Goal: Information Seeking & Learning: Learn about a topic

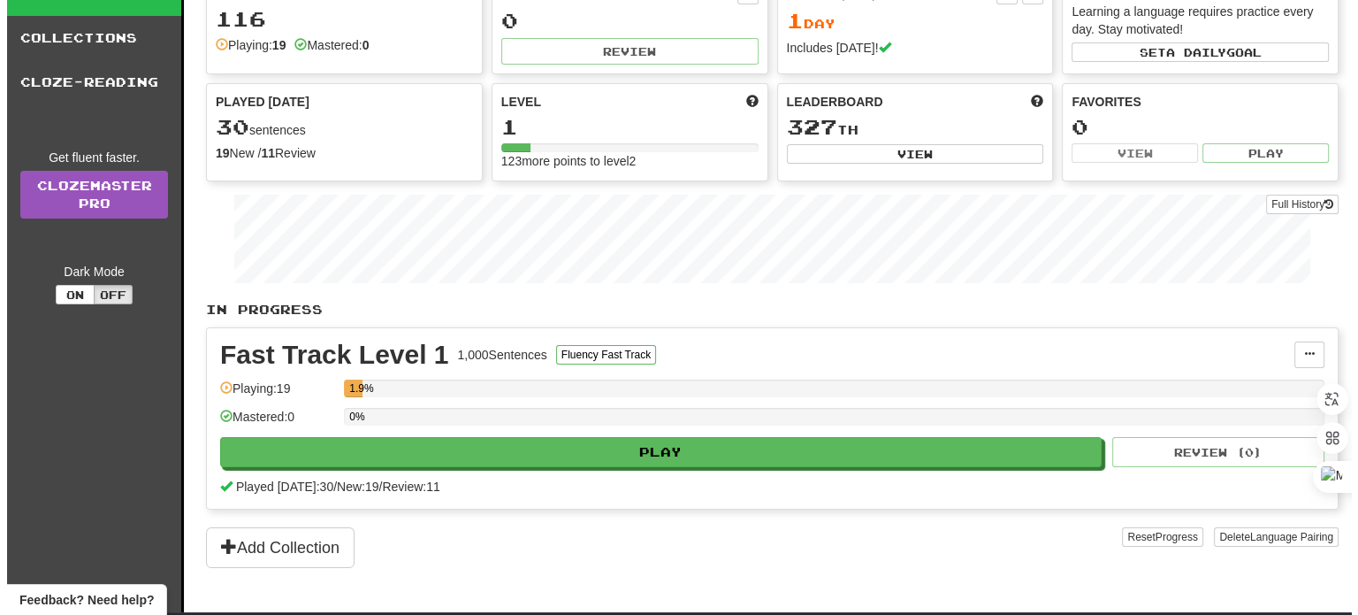
scroll to position [85, 0]
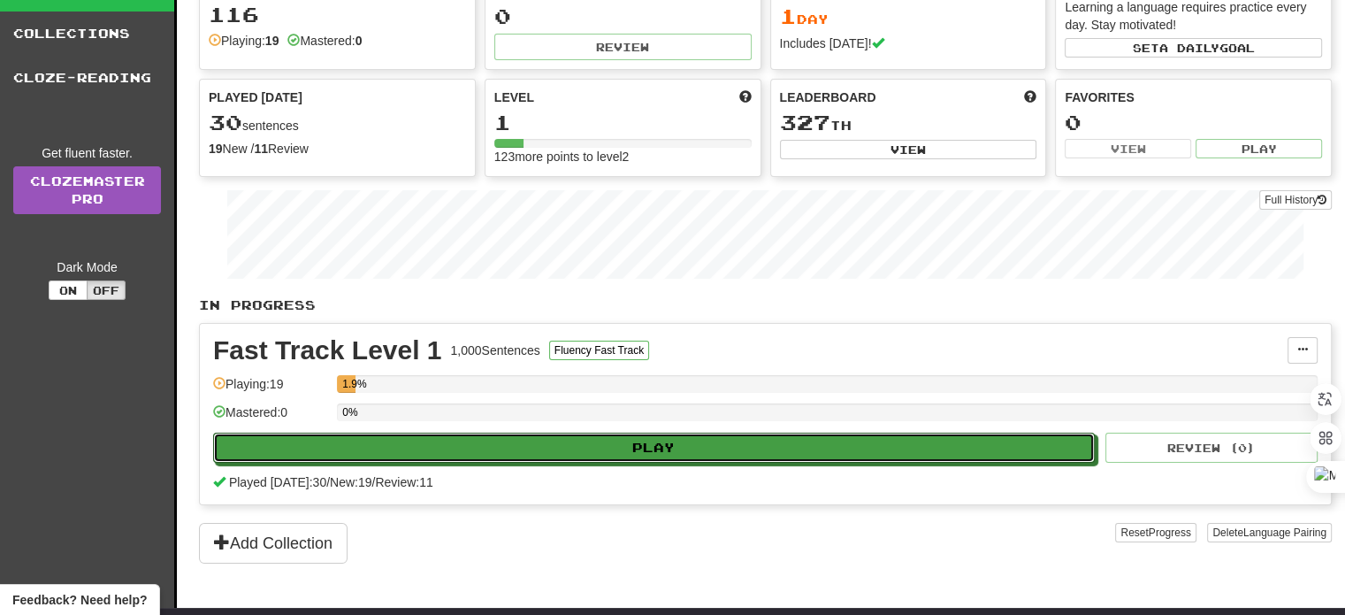
click at [768, 445] on button "Play" at bounding box center [654, 447] width 882 height 30
select select "**"
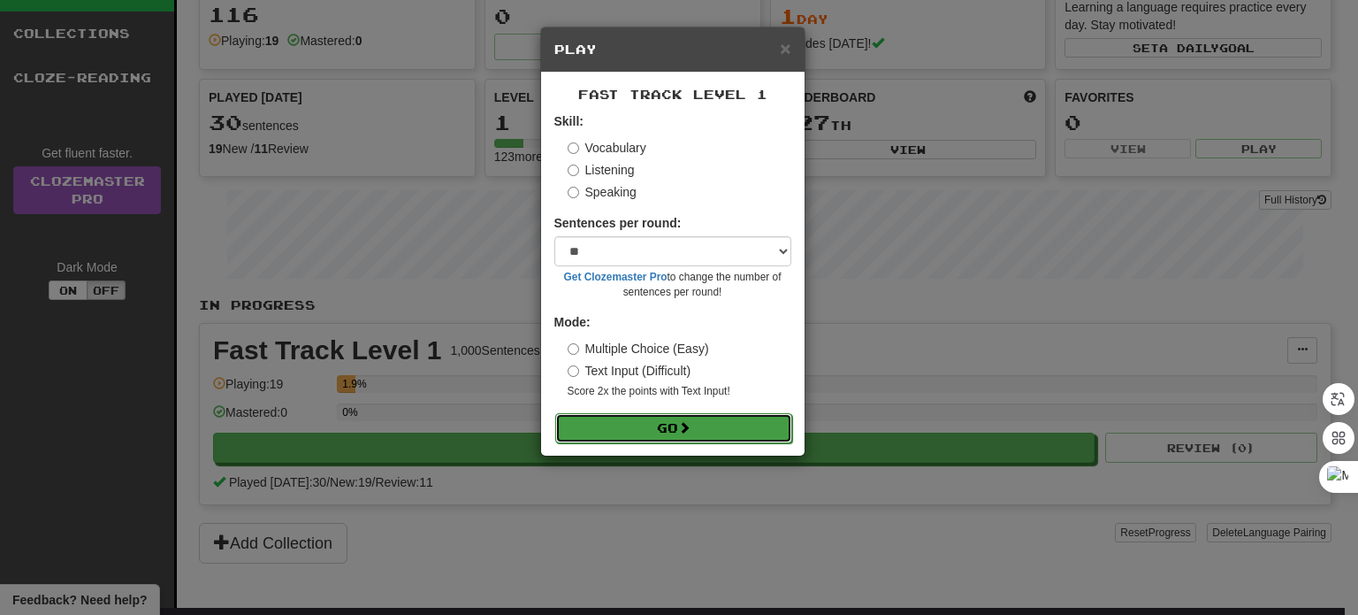
click at [725, 427] on button "Go" at bounding box center [673, 428] width 237 height 30
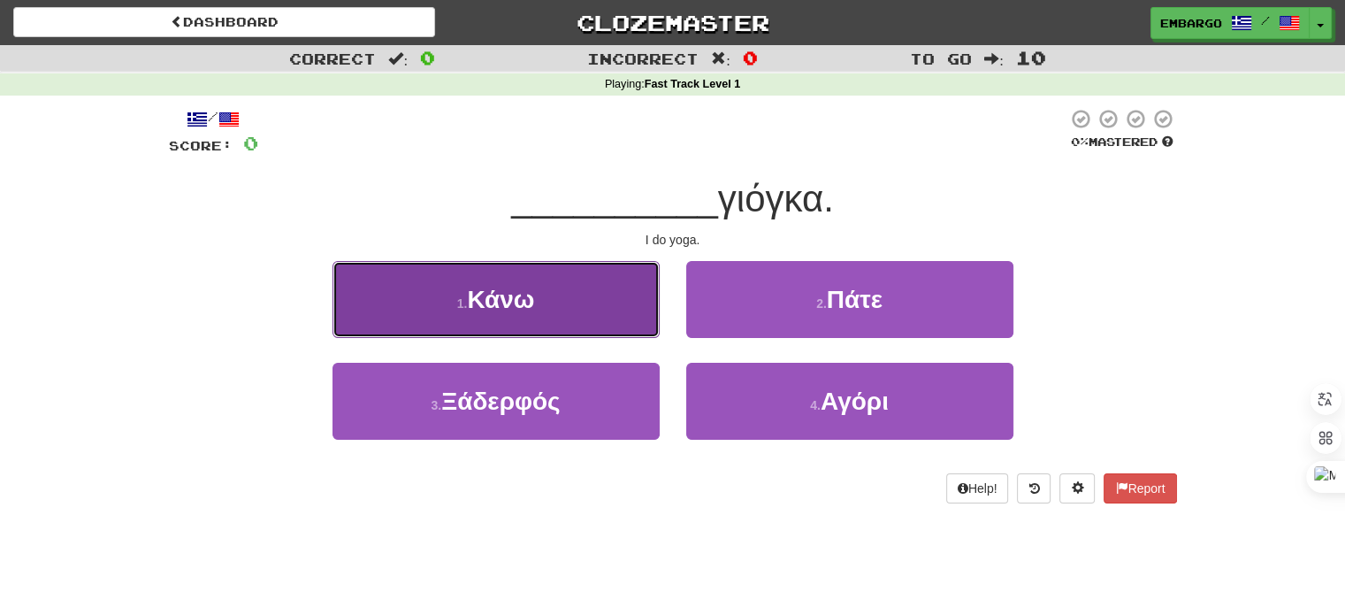
click at [555, 307] on button "1 . Κάνω" at bounding box center [496, 299] width 327 height 77
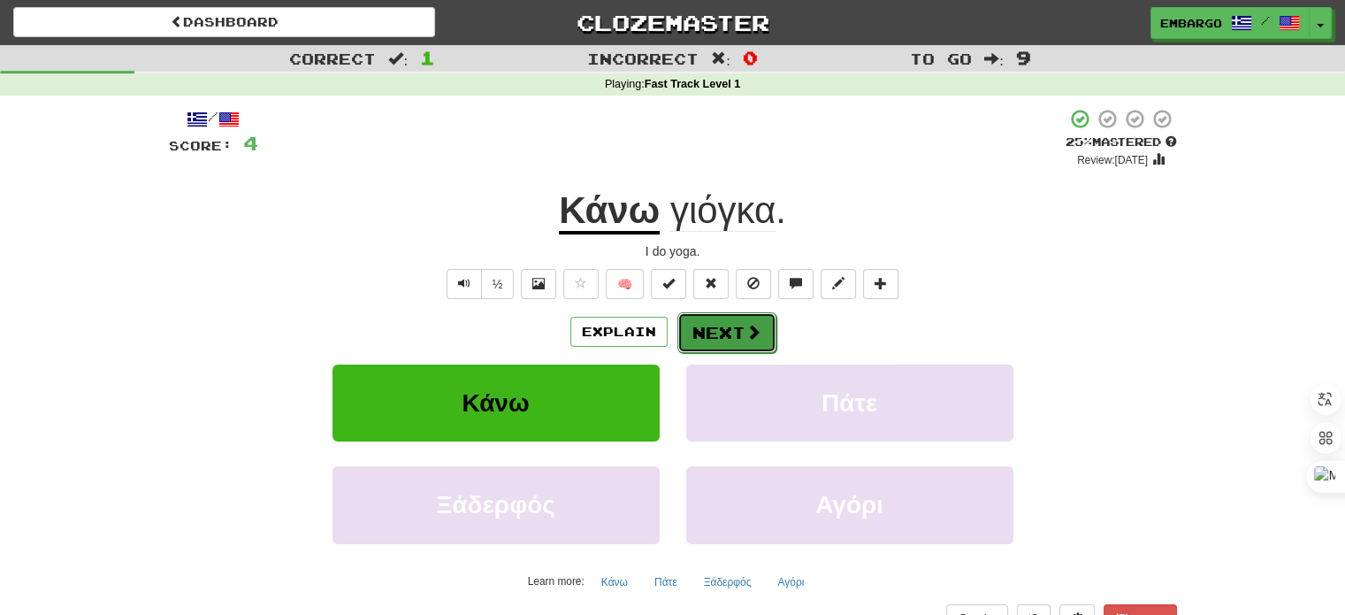
click at [718, 338] on button "Next" at bounding box center [726, 332] width 99 height 41
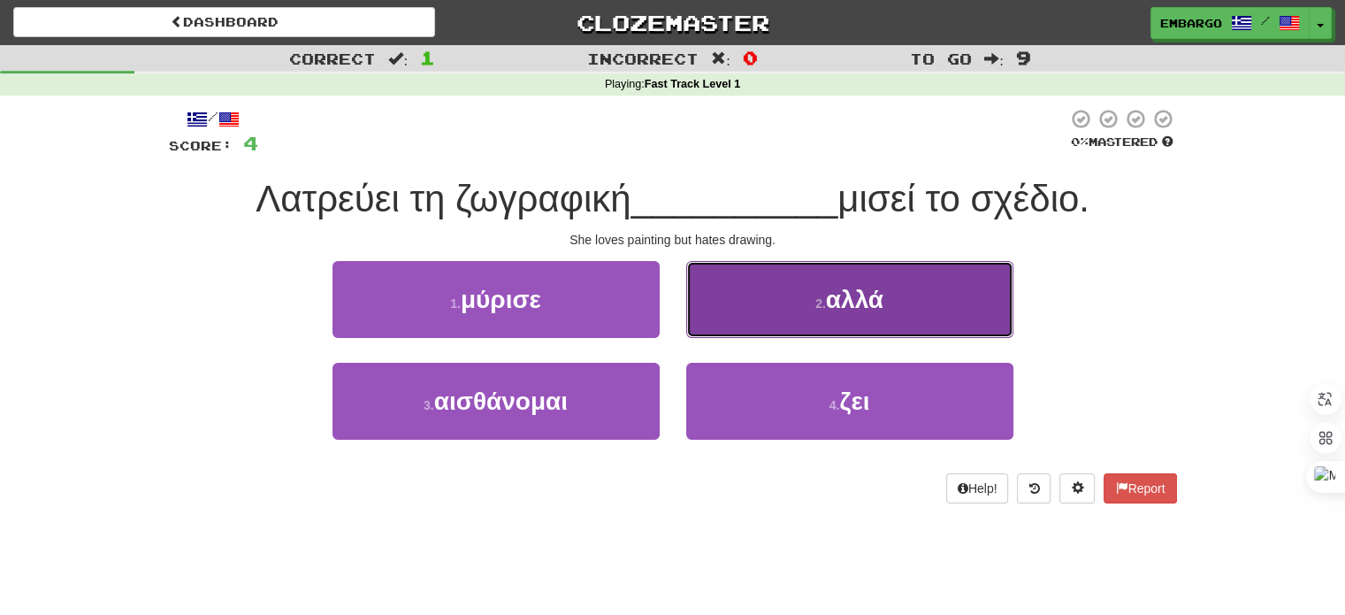
click at [834, 286] on span "αλλά" at bounding box center [854, 299] width 57 height 27
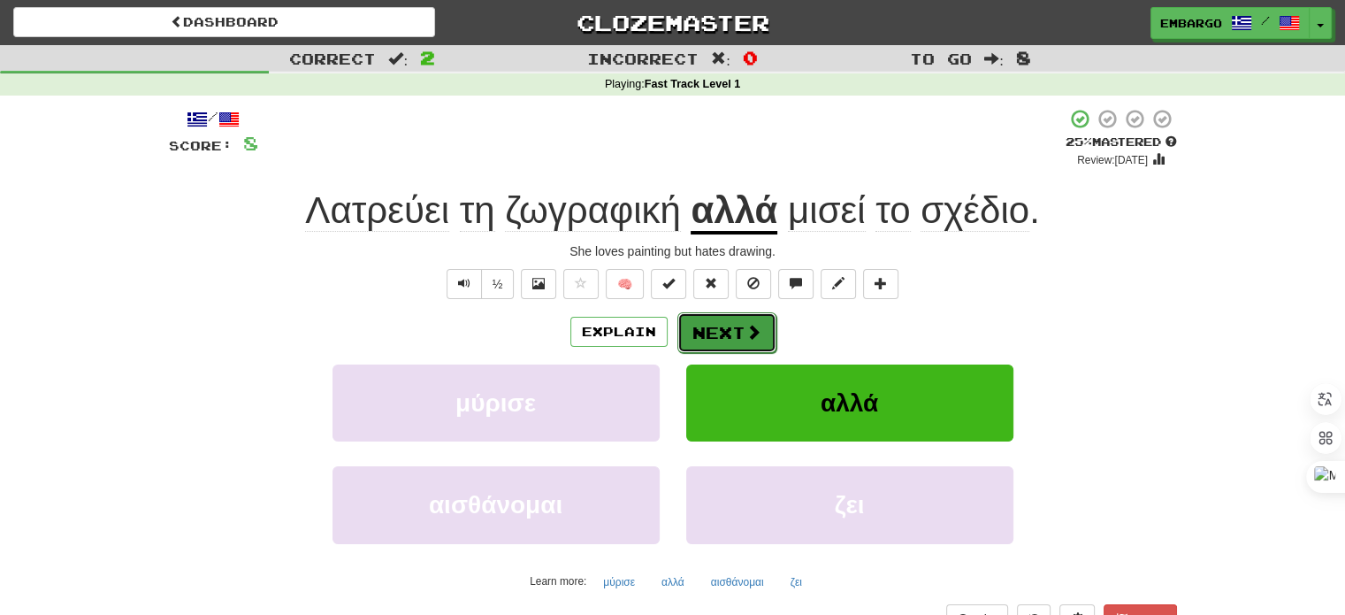
click at [737, 331] on button "Next" at bounding box center [726, 332] width 99 height 41
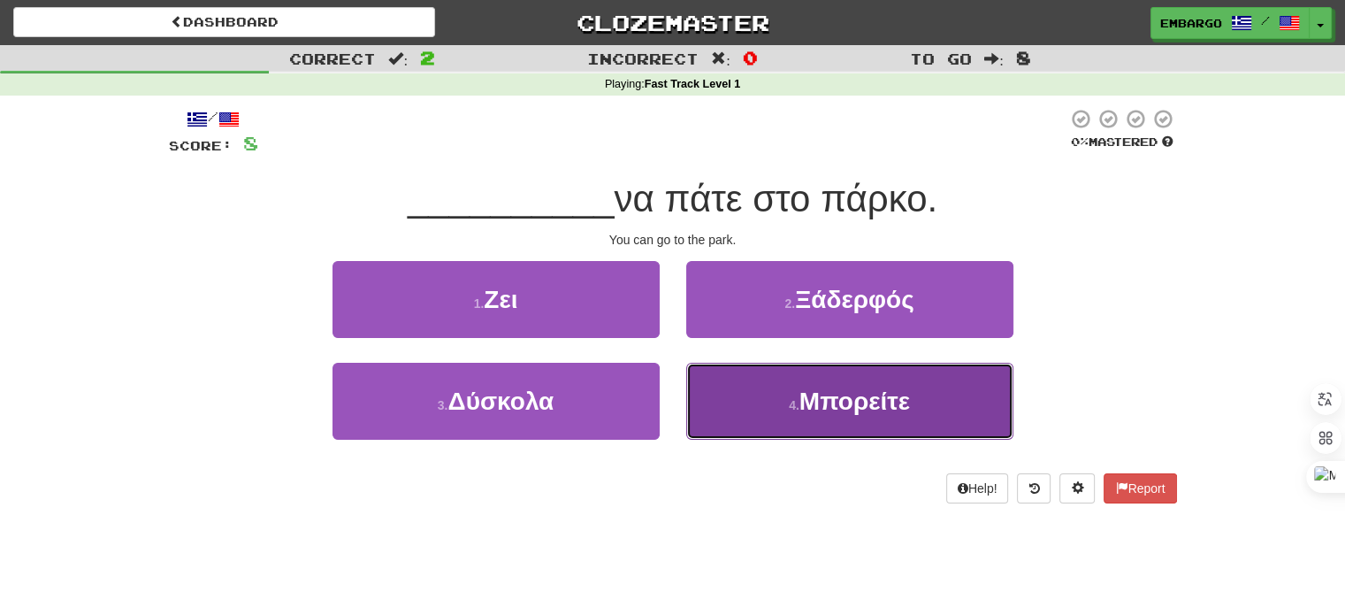
click at [735, 404] on button "4 . Μπορείτε" at bounding box center [849, 401] width 327 height 77
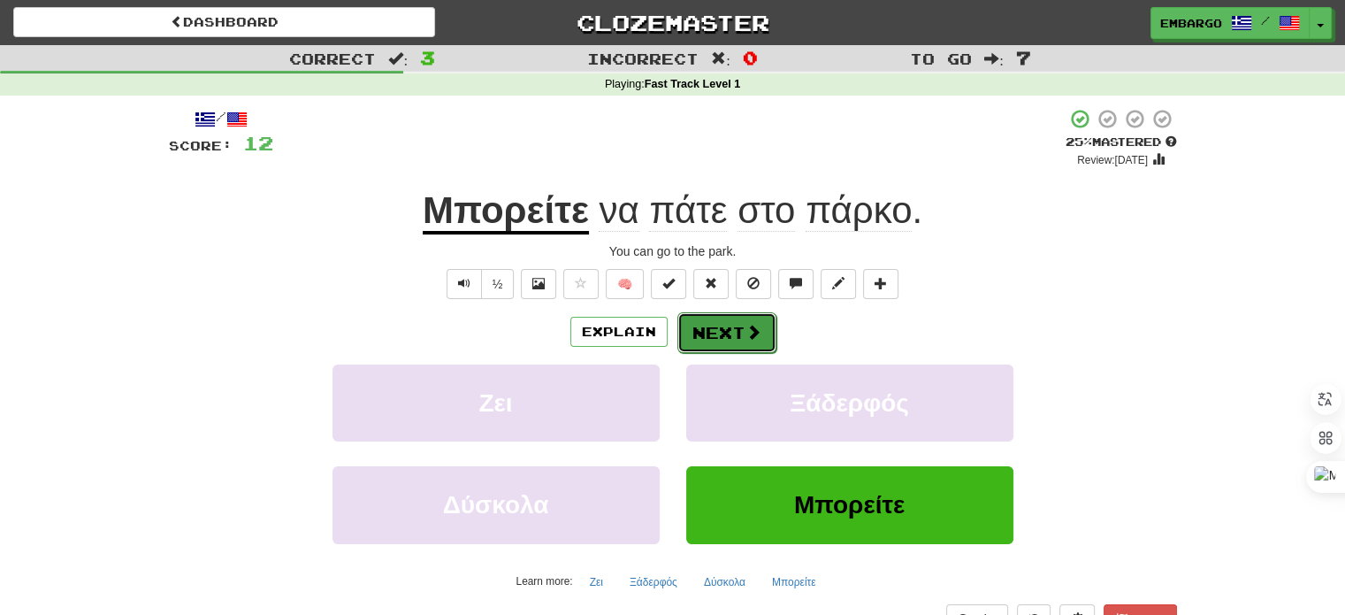
click at [713, 338] on button "Next" at bounding box center [726, 332] width 99 height 41
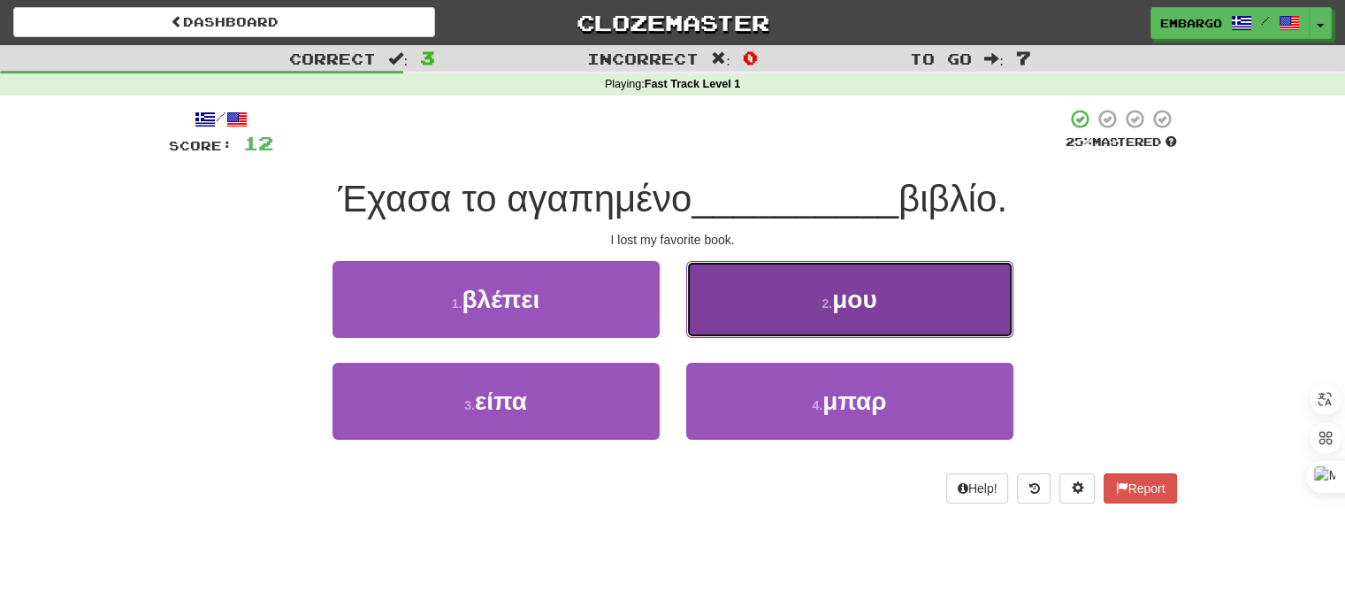
click at [768, 285] on button "2 . μου" at bounding box center [849, 299] width 327 height 77
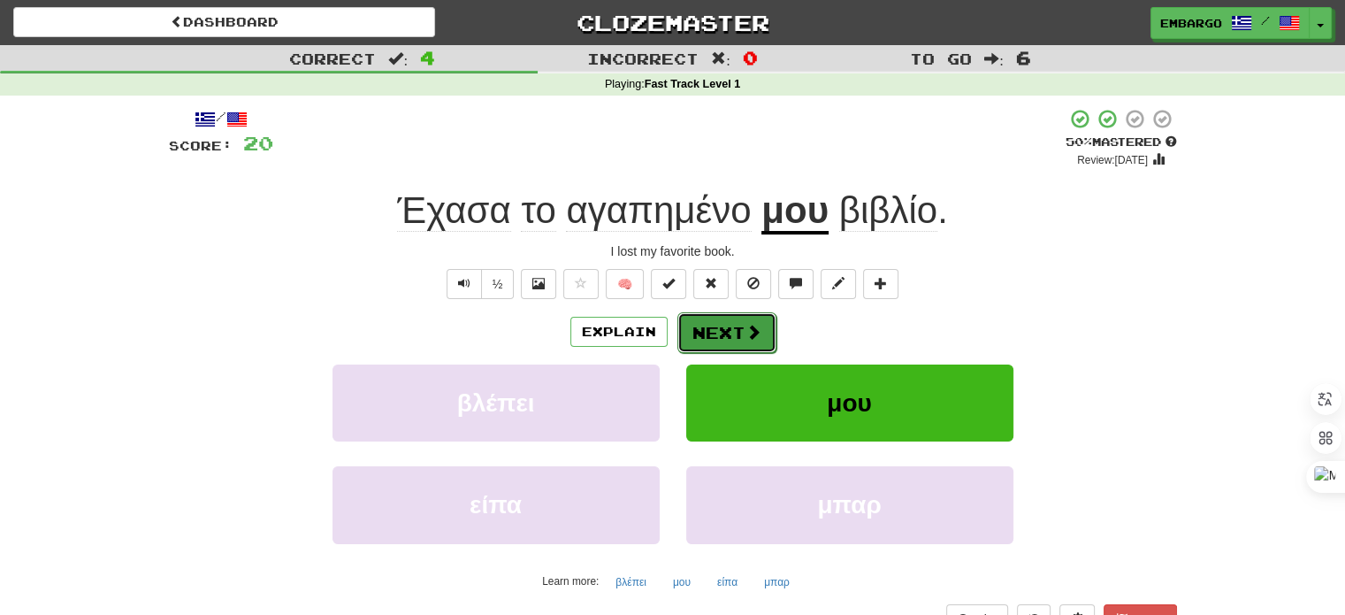
click at [738, 326] on button "Next" at bounding box center [726, 332] width 99 height 41
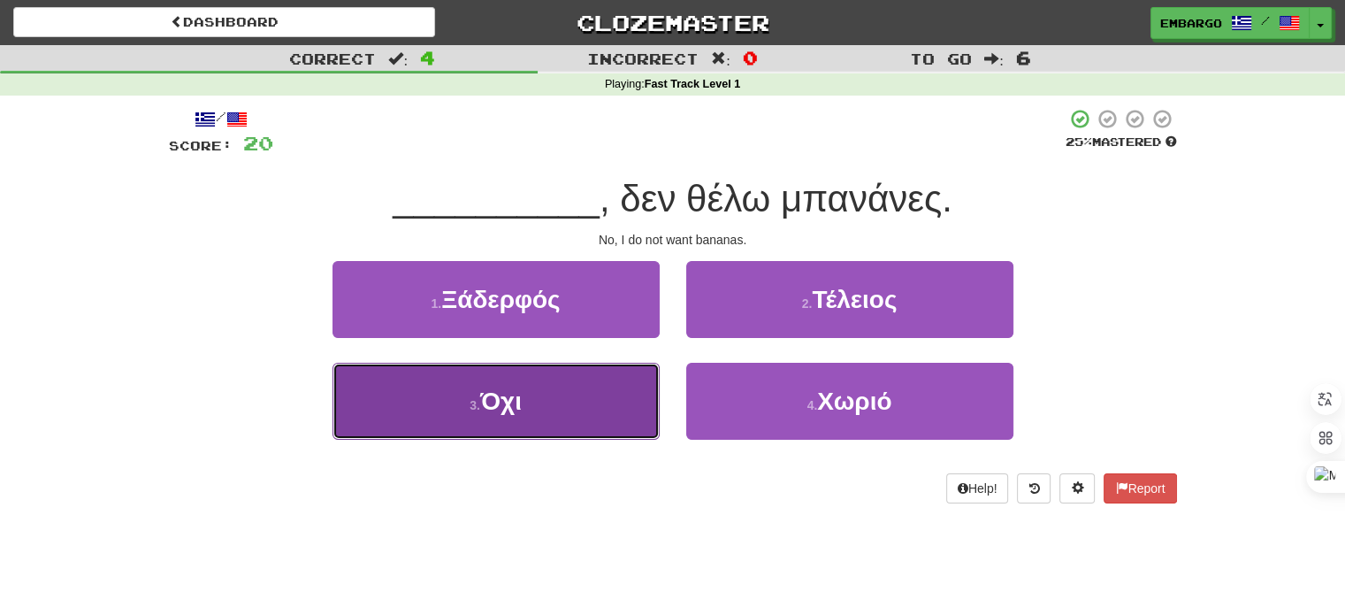
click at [555, 419] on button "3 . Όχι" at bounding box center [496, 401] width 327 height 77
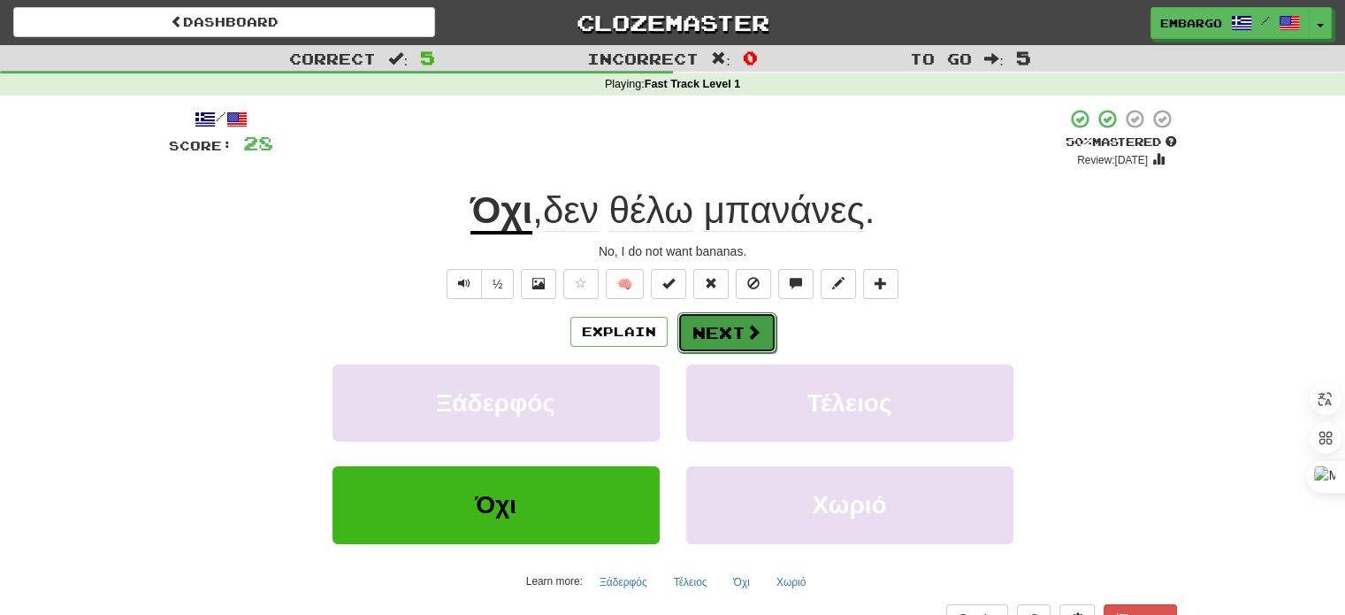
click at [756, 325] on span at bounding box center [754, 332] width 16 height 16
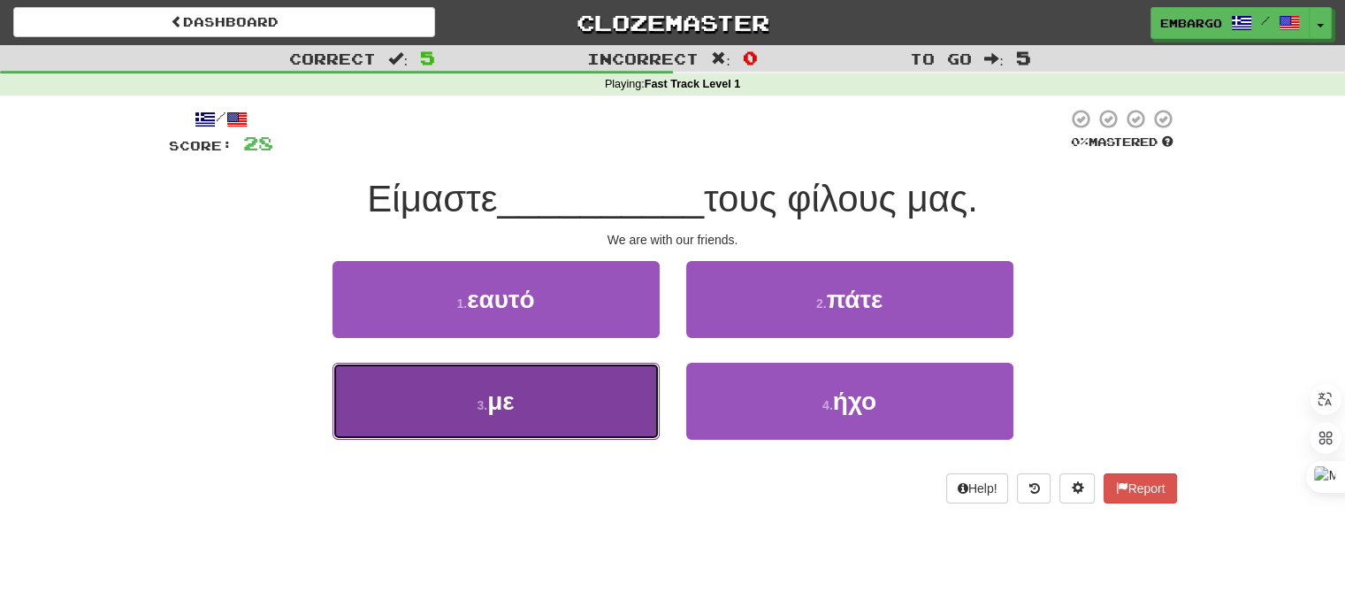
click at [597, 388] on button "3 . με" at bounding box center [496, 401] width 327 height 77
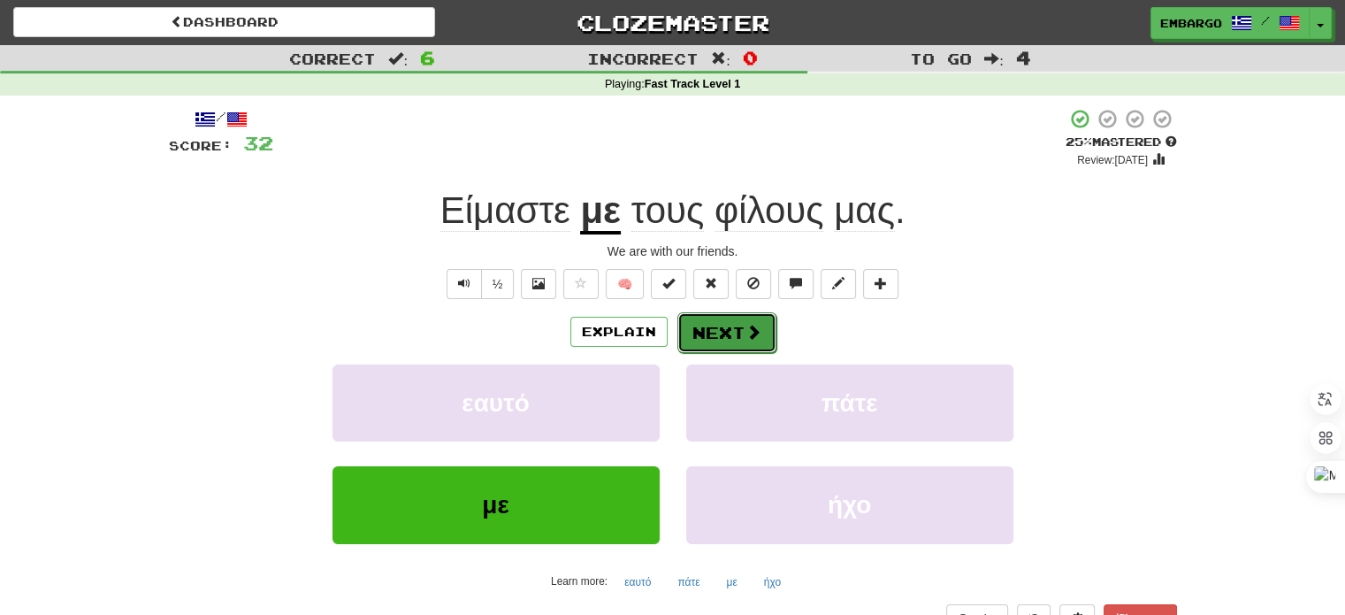
click at [734, 329] on button "Next" at bounding box center [726, 332] width 99 height 41
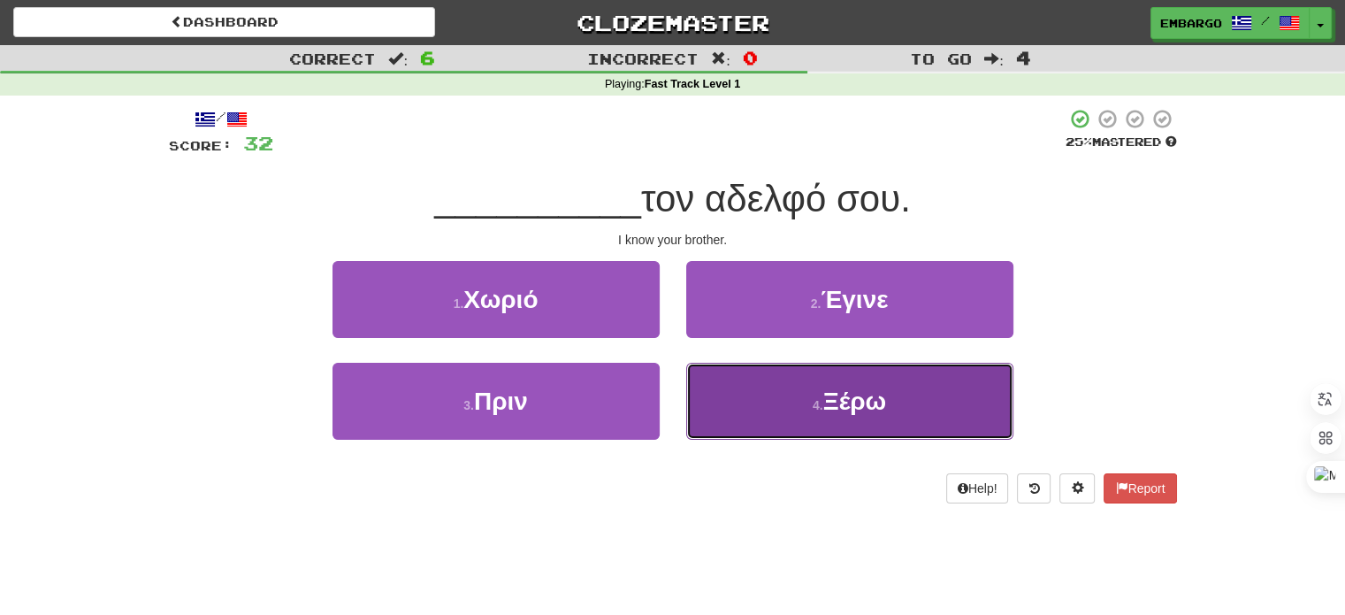
click at [759, 409] on button "4 . Ξέρω" at bounding box center [849, 401] width 327 height 77
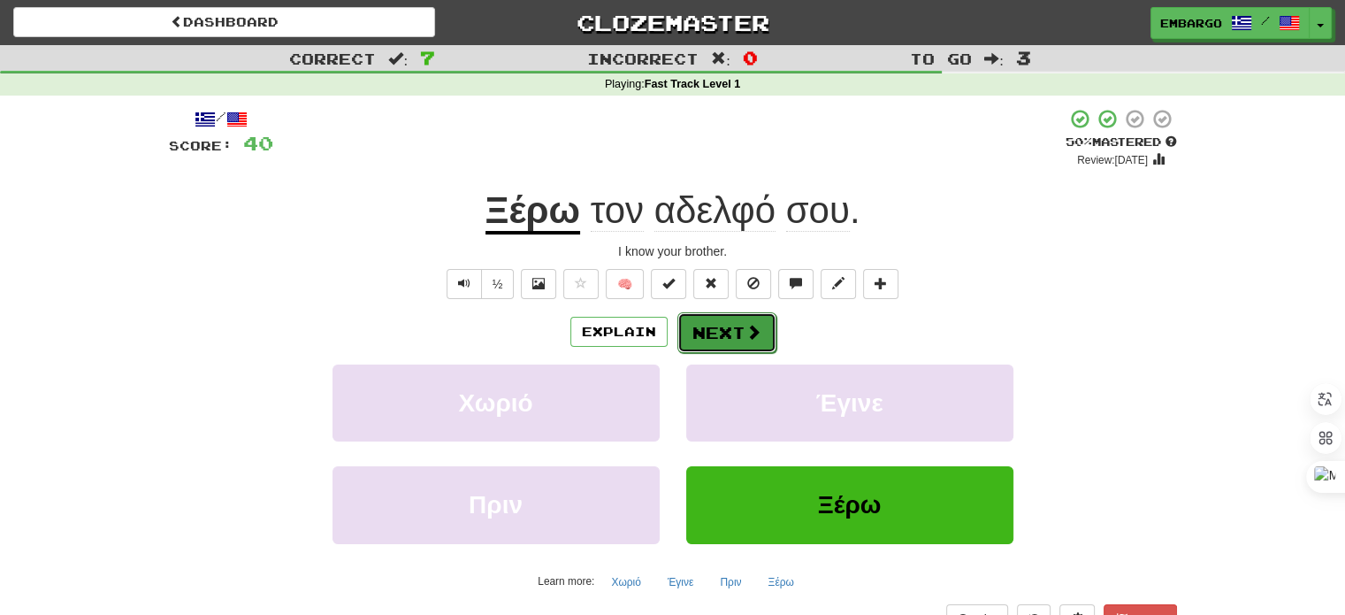
click at [746, 328] on span at bounding box center [754, 332] width 16 height 16
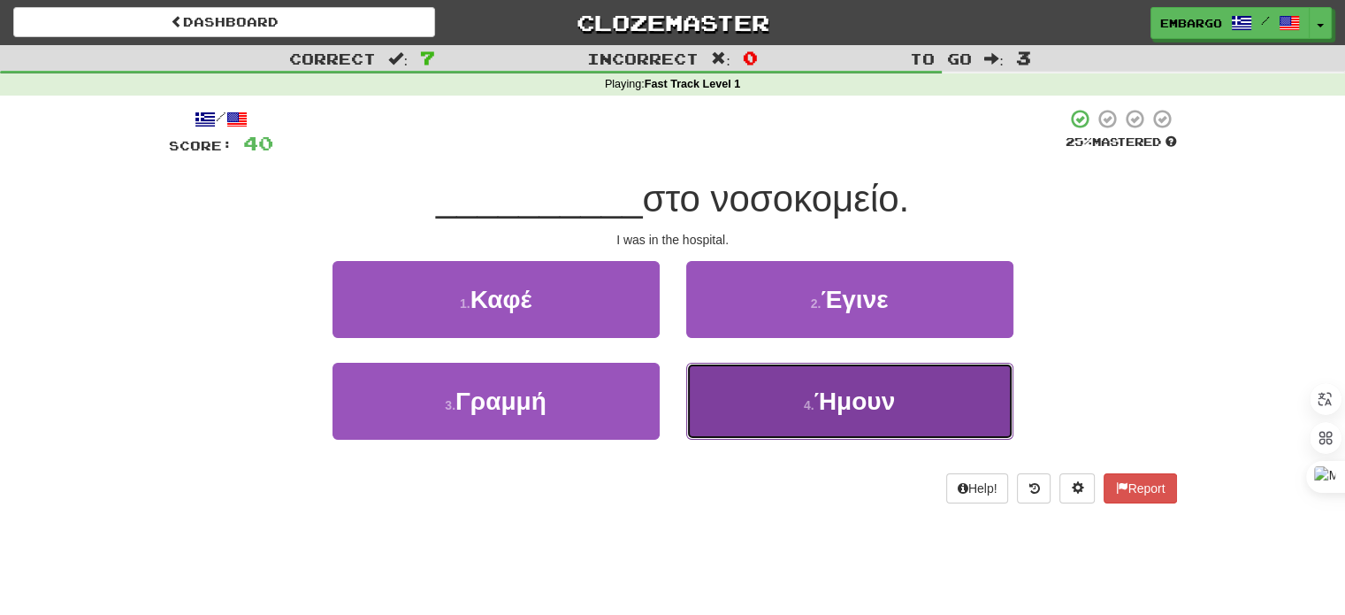
click at [815, 403] on span "Ήμουν" at bounding box center [854, 400] width 80 height 27
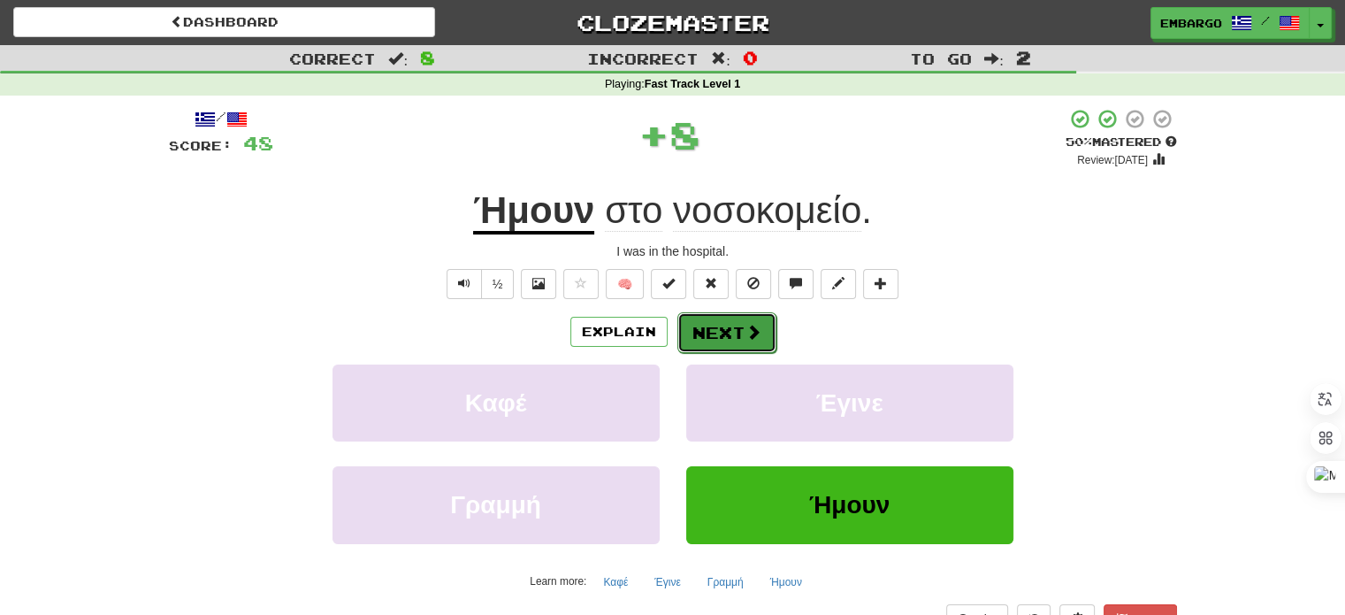
click at [755, 329] on span at bounding box center [754, 332] width 16 height 16
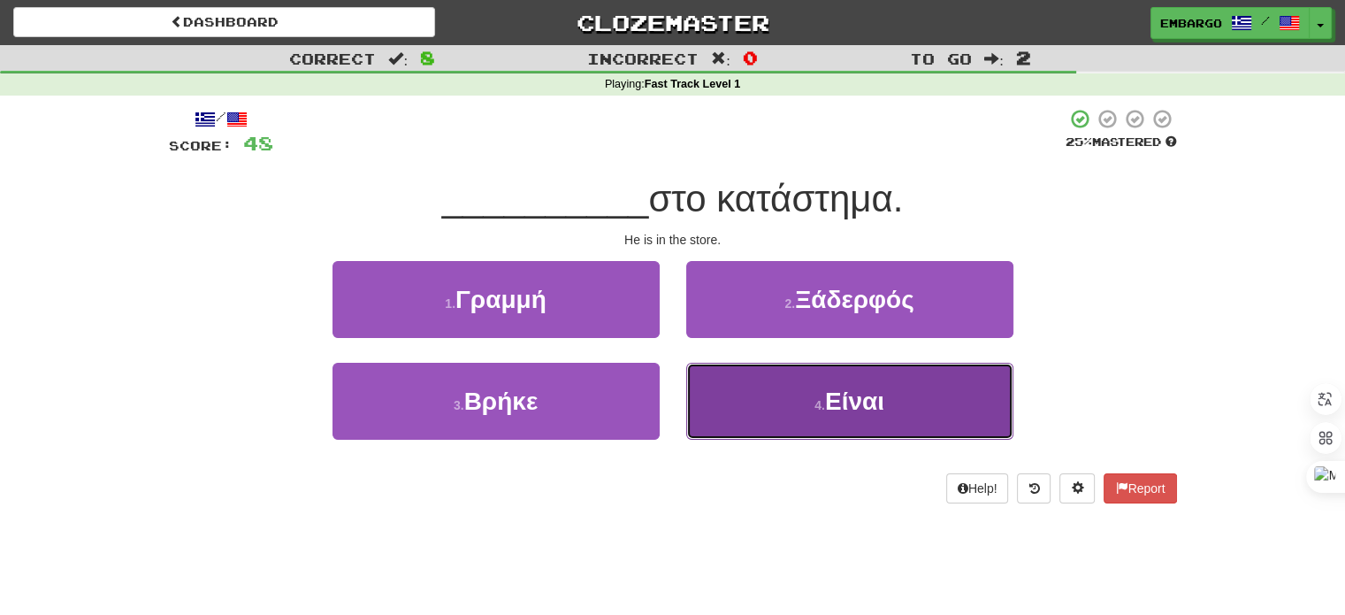
click at [772, 388] on button "4 . Είναι" at bounding box center [849, 401] width 327 height 77
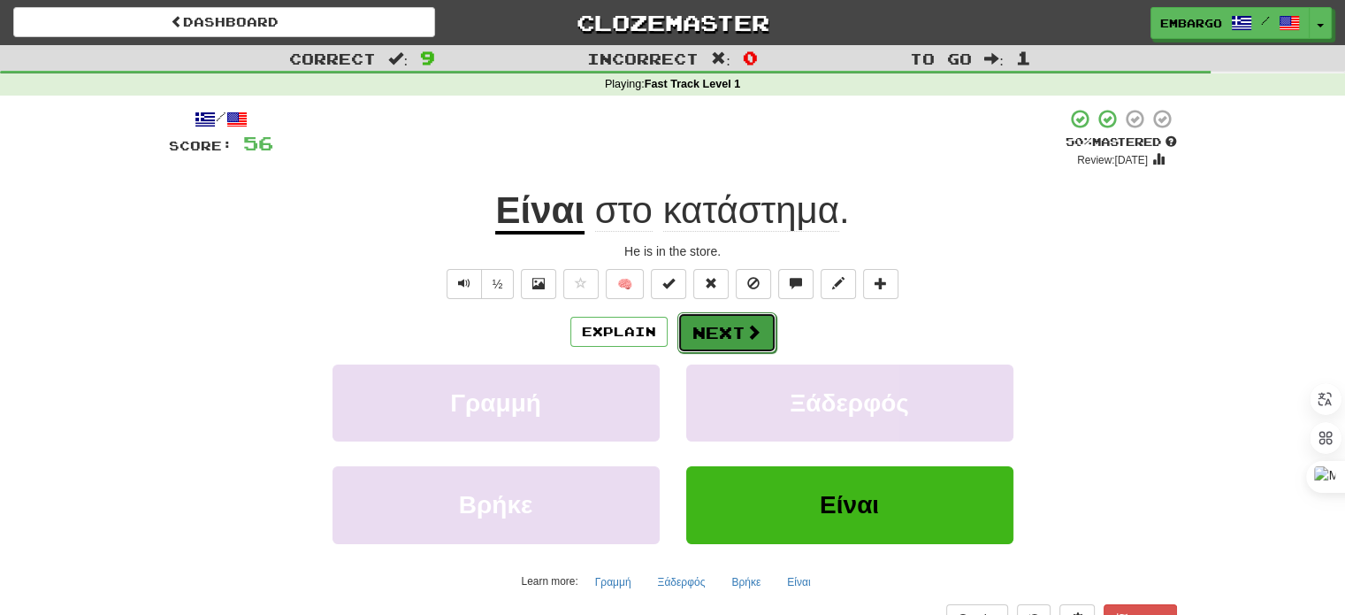
click at [746, 331] on span at bounding box center [754, 332] width 16 height 16
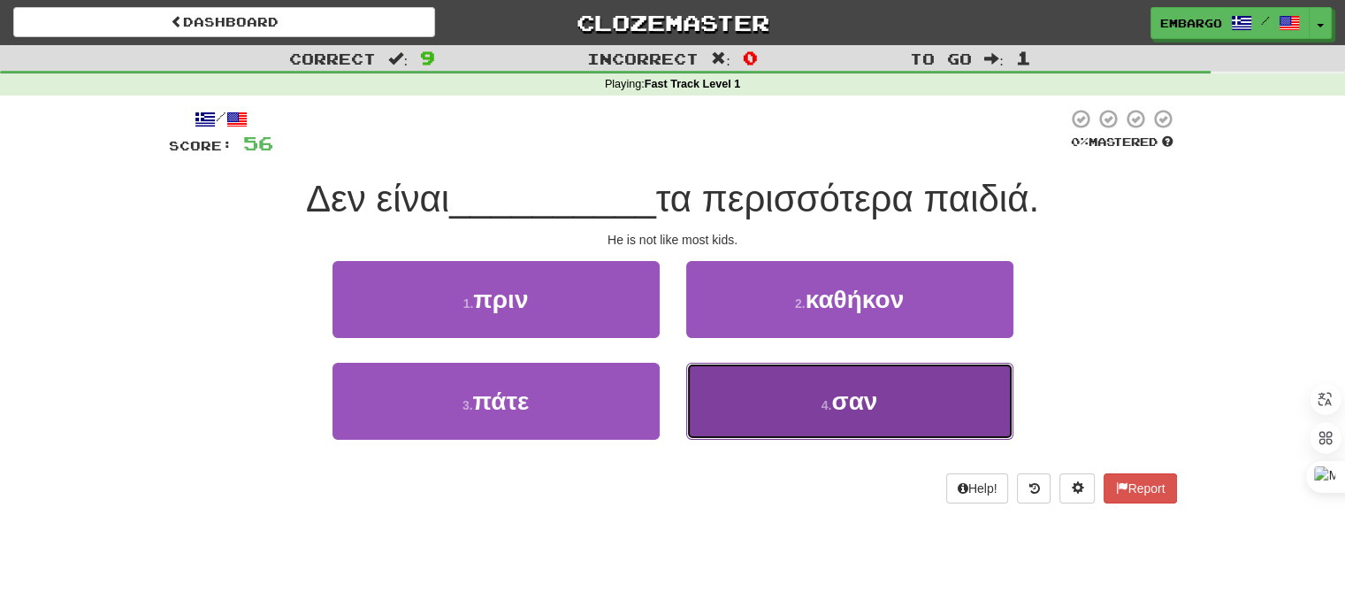
click at [748, 387] on button "4 . σαν" at bounding box center [849, 401] width 327 height 77
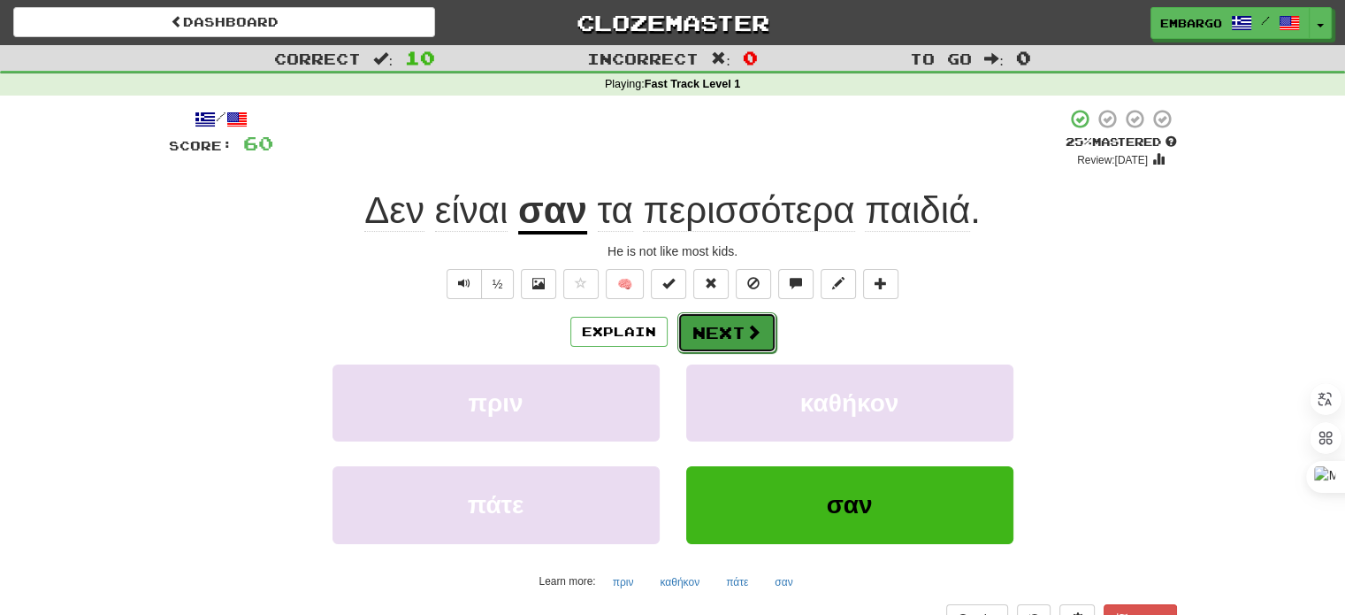
click at [711, 340] on button "Next" at bounding box center [726, 332] width 99 height 41
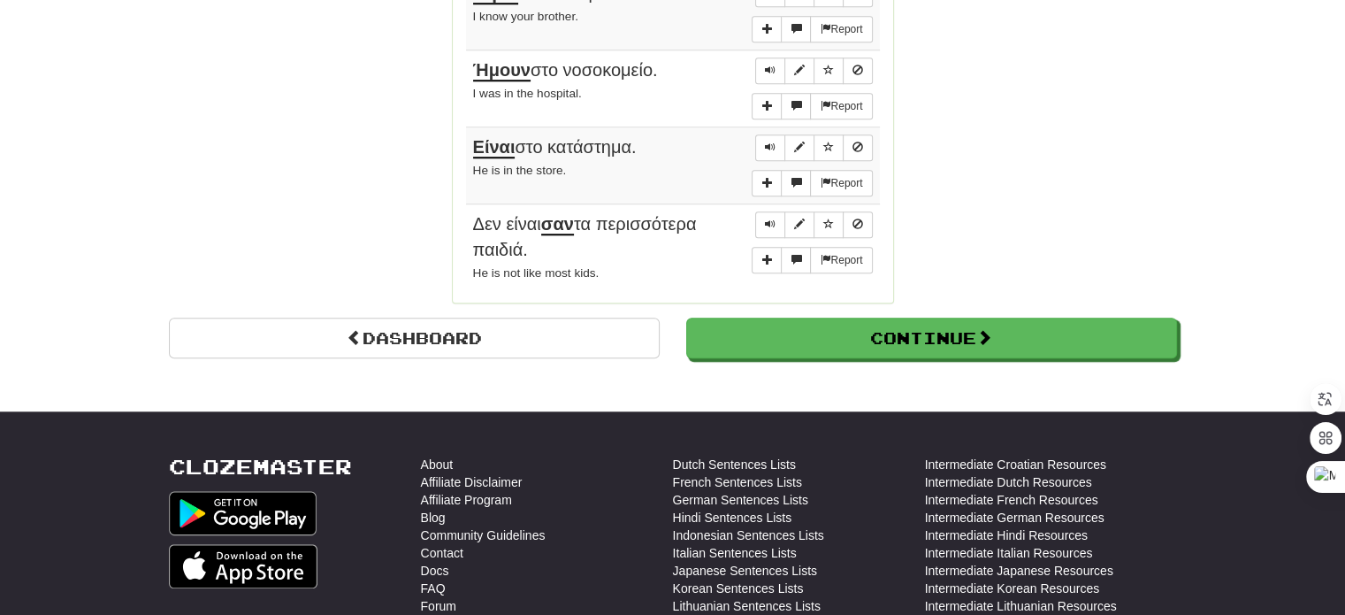
scroll to position [1553, 0]
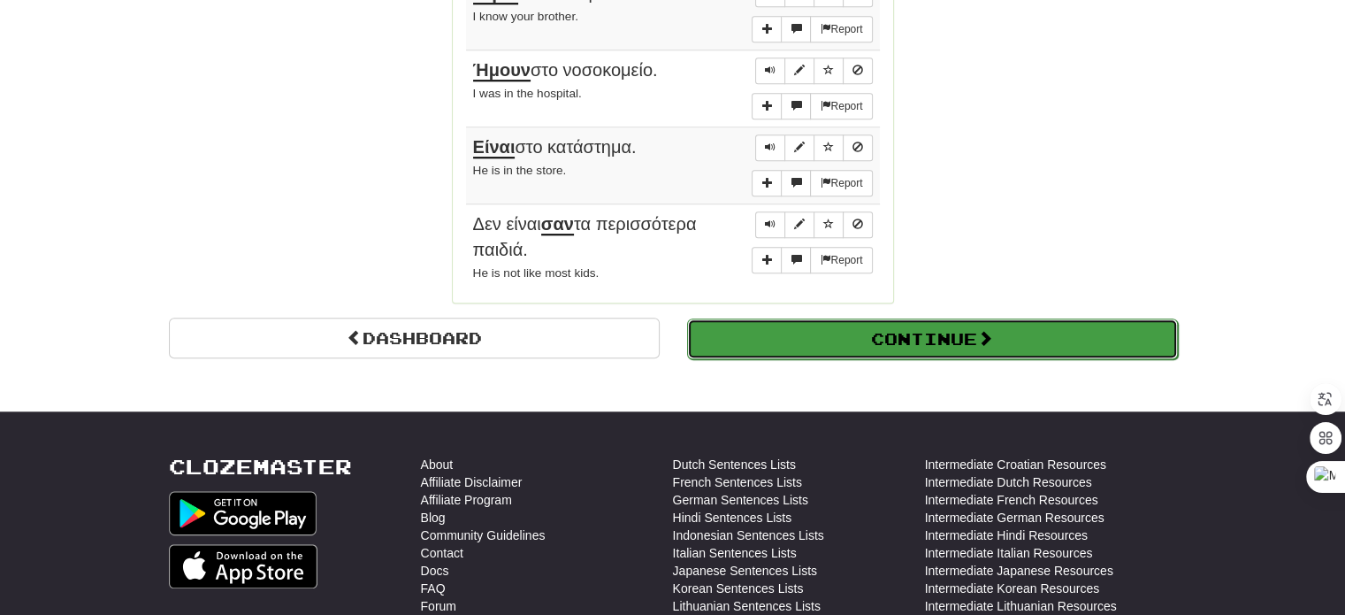
click at [800, 319] on button "Continue" at bounding box center [932, 338] width 491 height 41
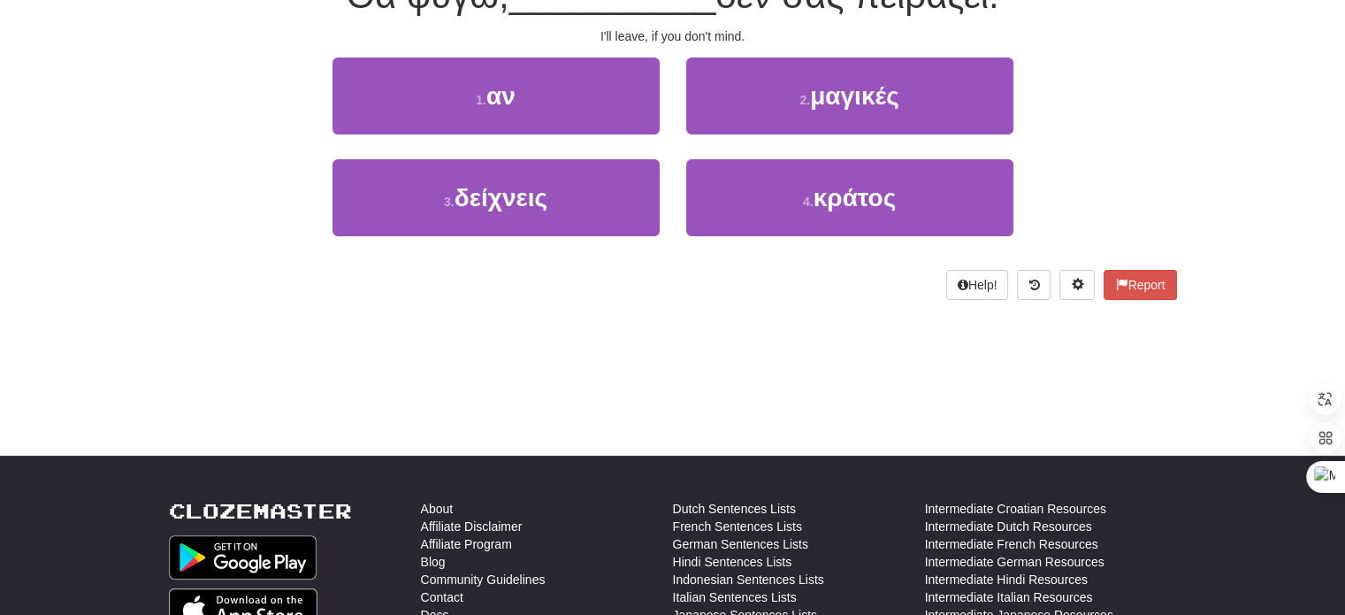
scroll to position [71, 0]
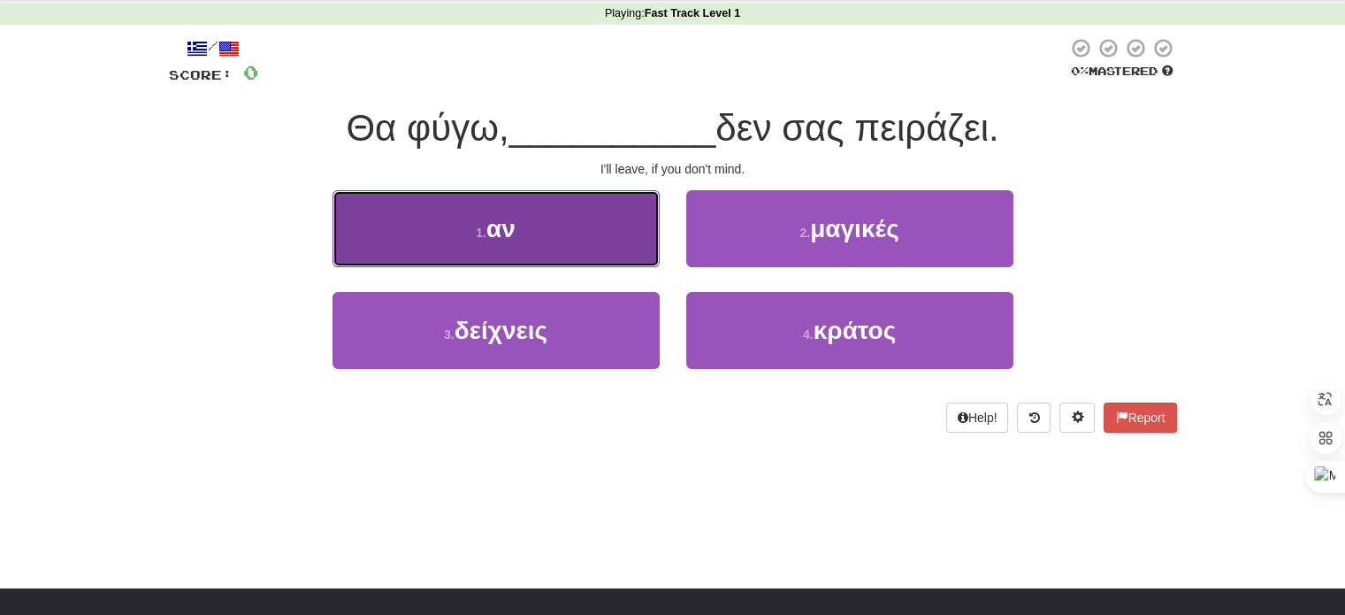
click at [582, 234] on button "1 . αν" at bounding box center [496, 228] width 327 height 77
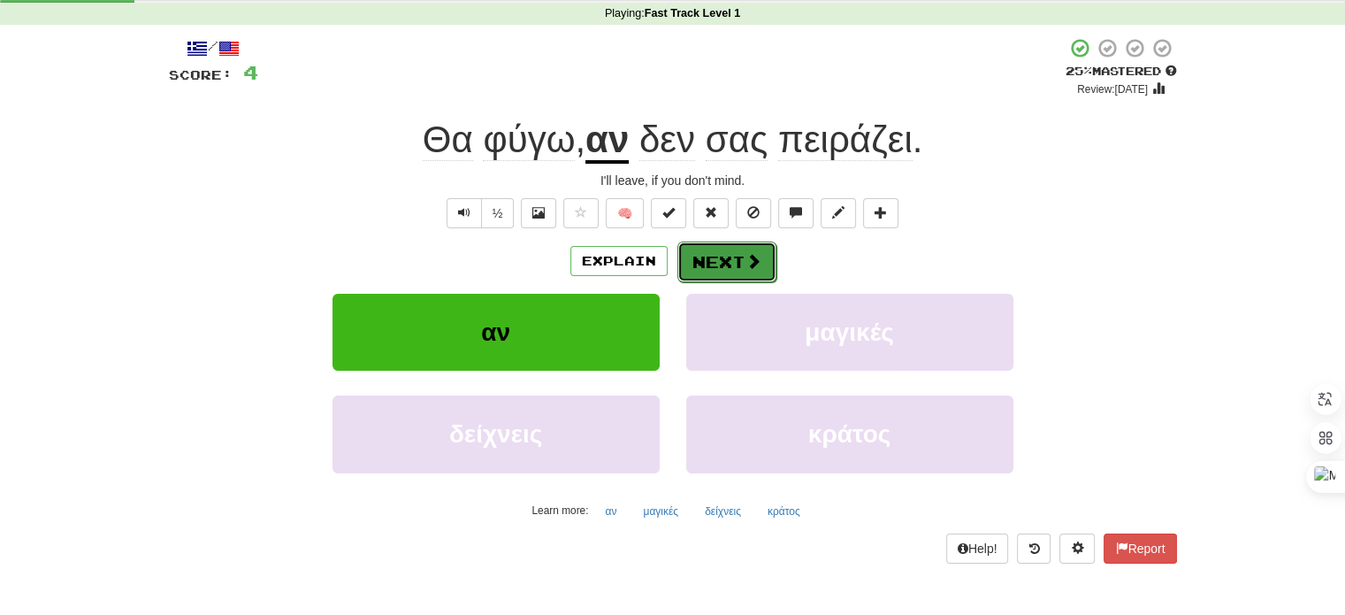
click at [722, 261] on button "Next" at bounding box center [726, 261] width 99 height 41
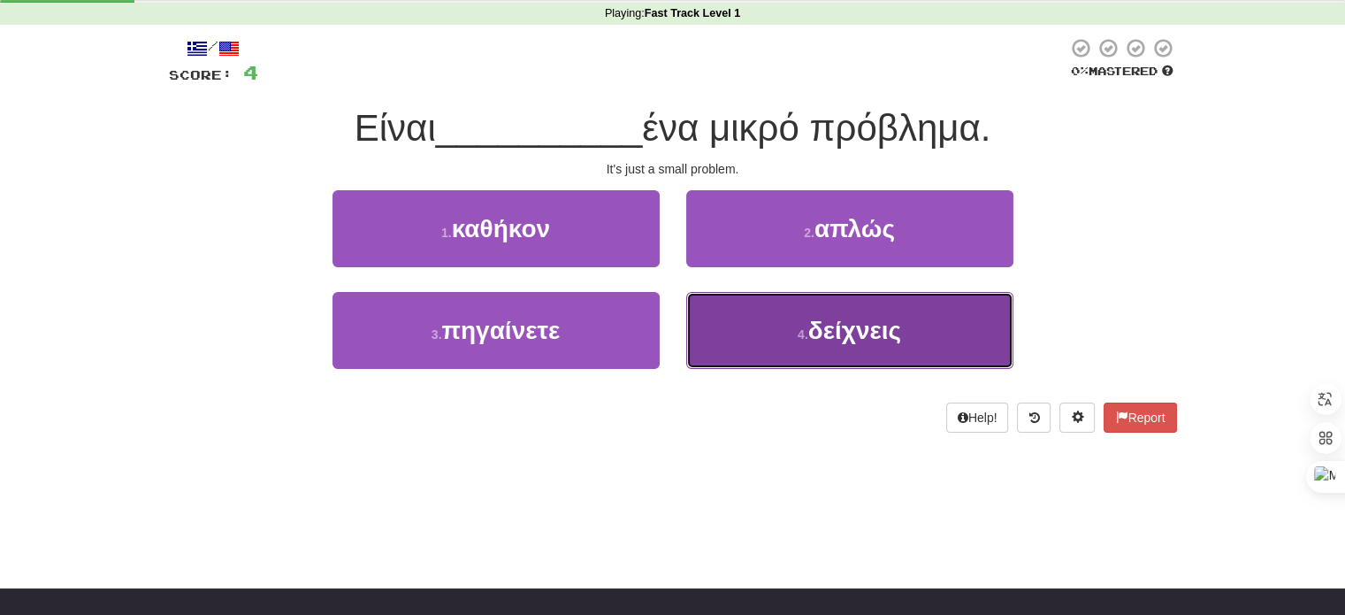
click at [729, 307] on button "4 . δείχνεις" at bounding box center [849, 330] width 327 height 77
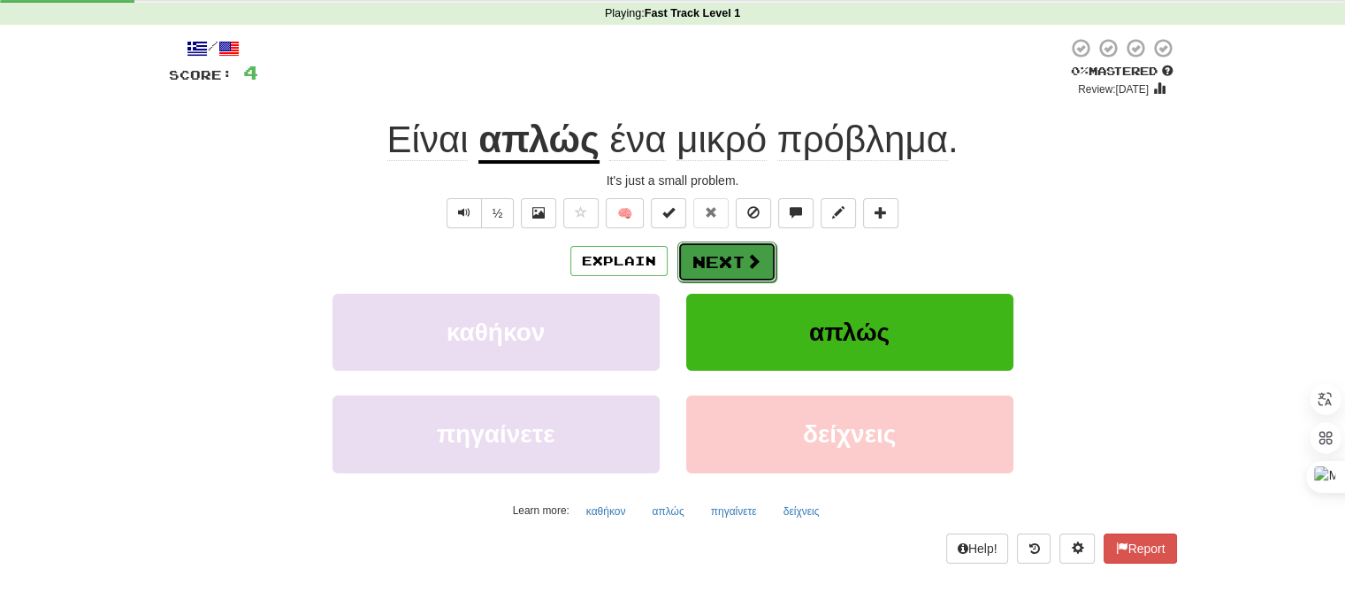
click at [700, 254] on button "Next" at bounding box center [726, 261] width 99 height 41
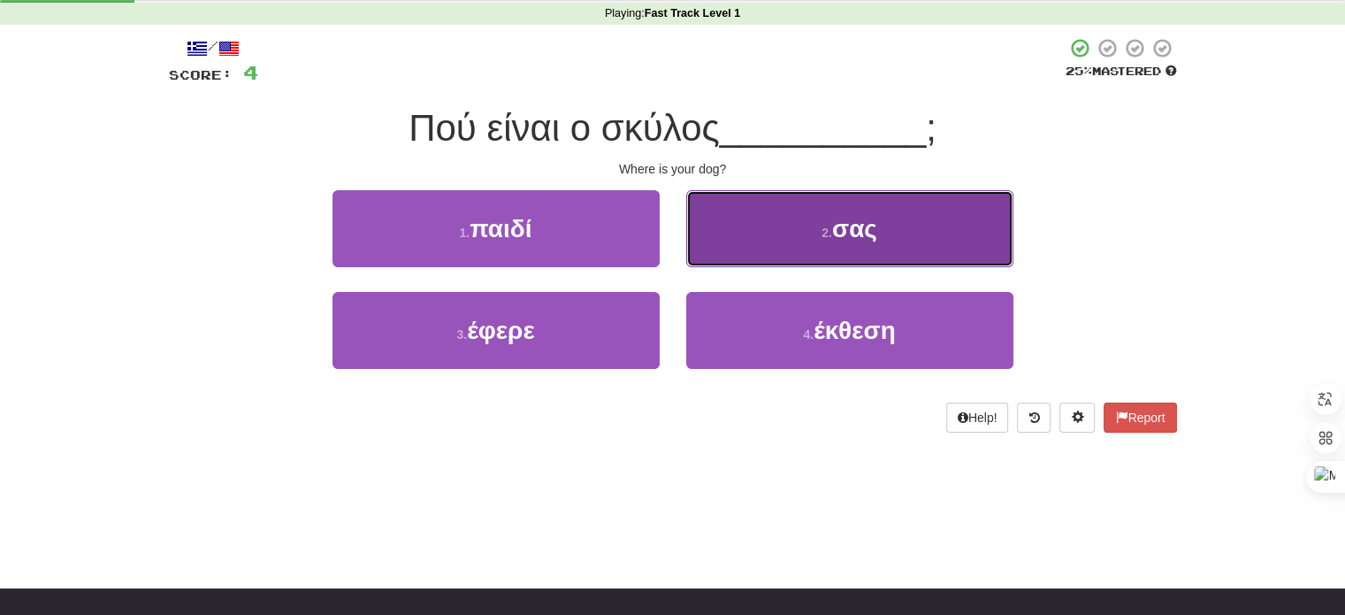
click at [771, 234] on button "2 . σας" at bounding box center [849, 228] width 327 height 77
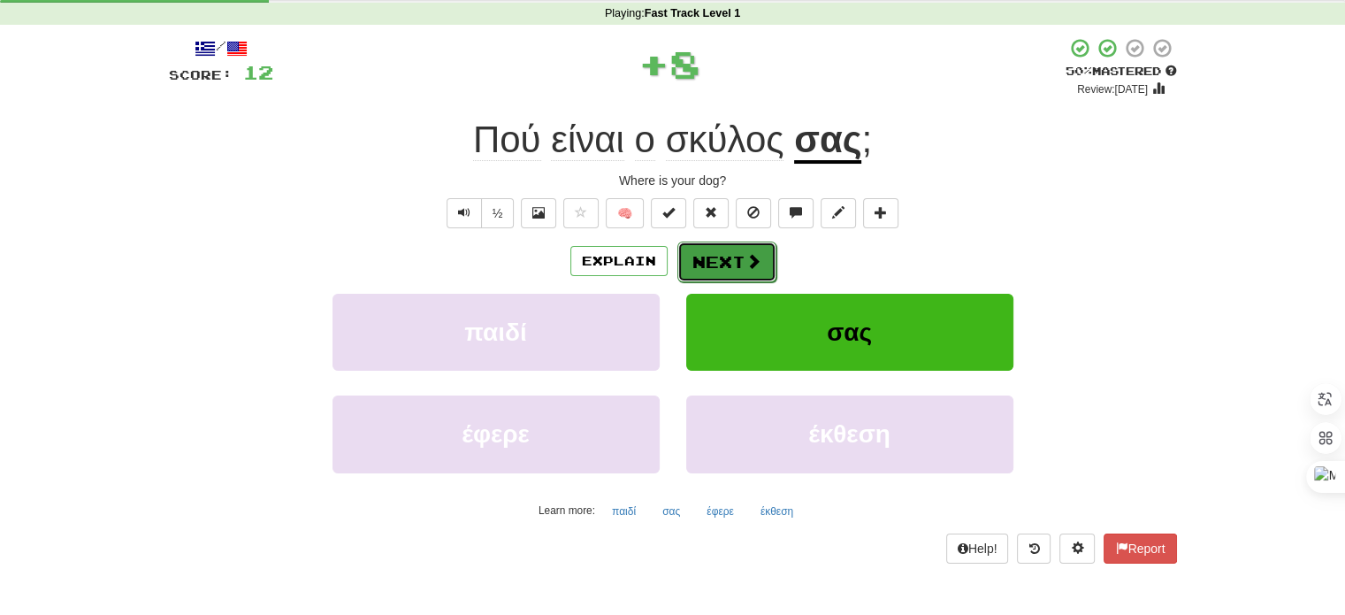
click at [738, 262] on button "Next" at bounding box center [726, 261] width 99 height 41
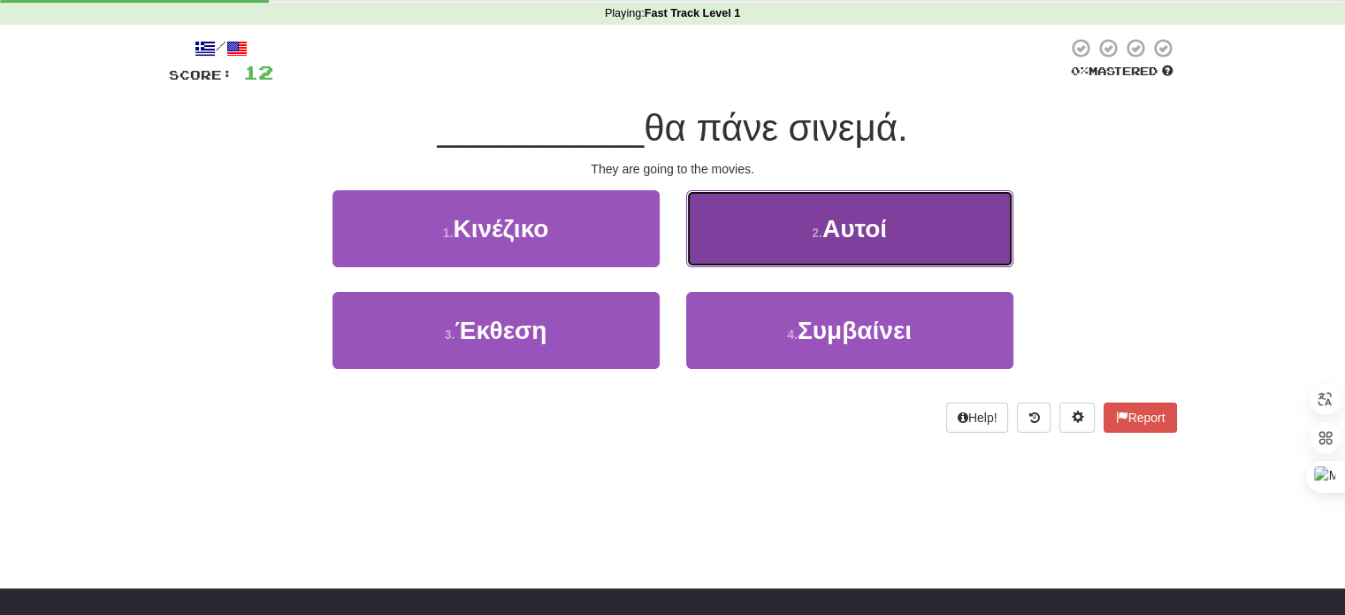
click at [792, 221] on button "2 . Αυτοί" at bounding box center [849, 228] width 327 height 77
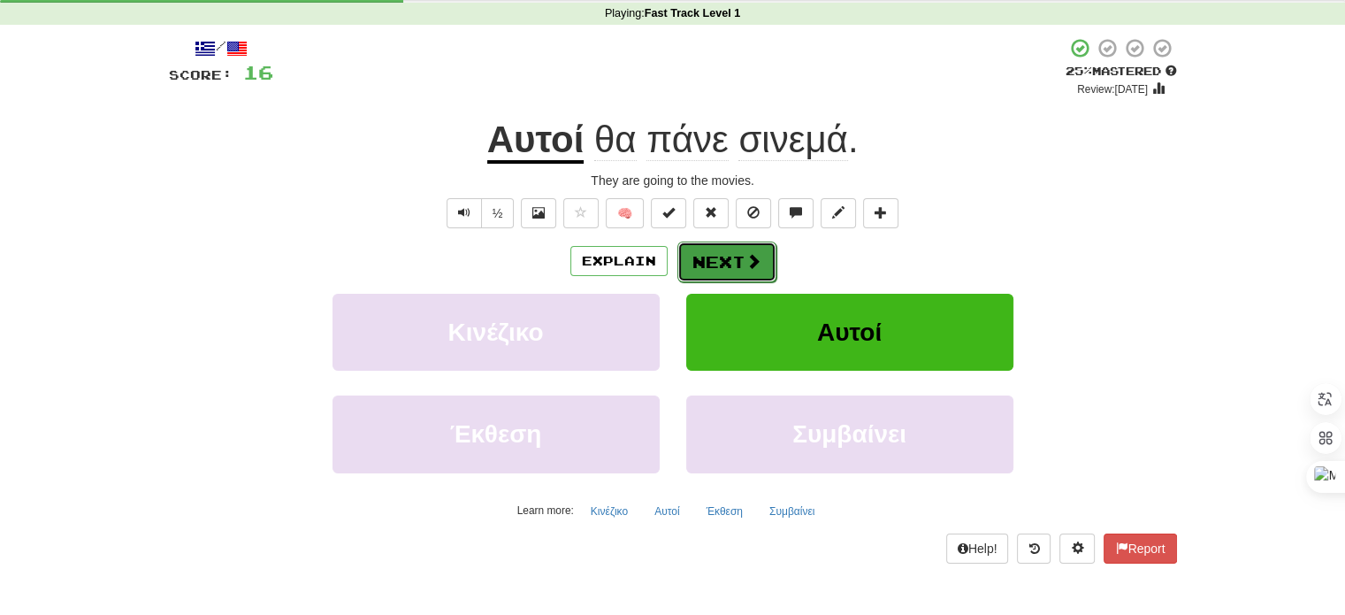
click at [763, 258] on button "Next" at bounding box center [726, 261] width 99 height 41
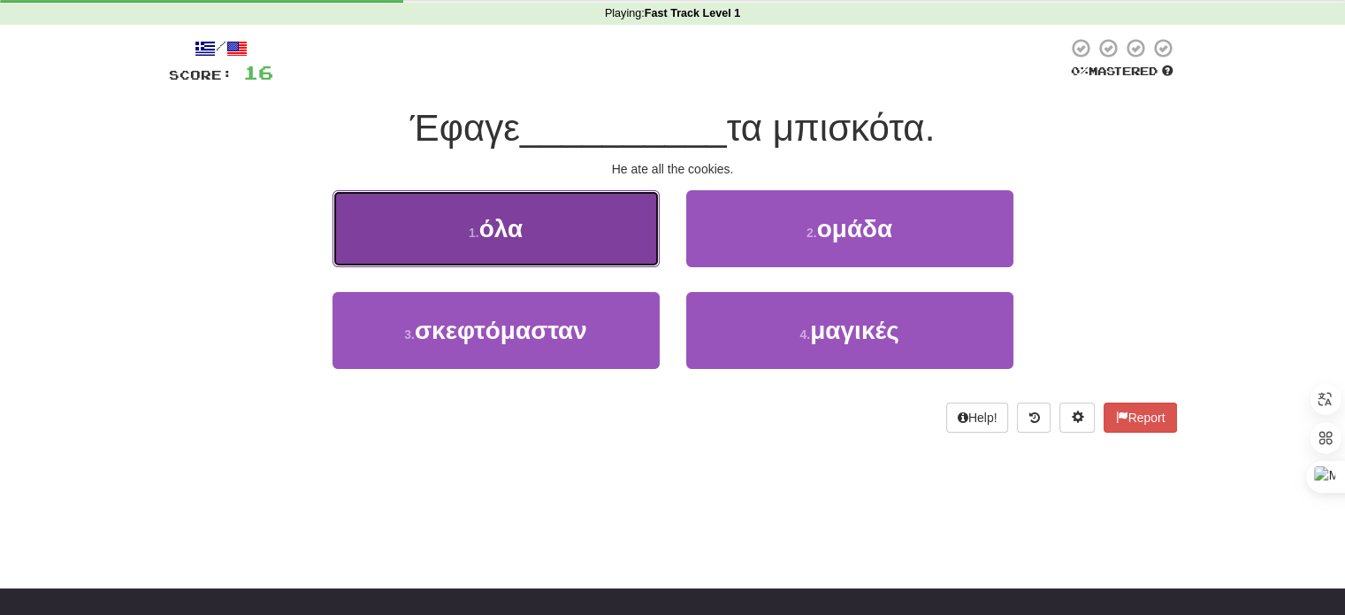
click at [519, 249] on button "1 . όλα" at bounding box center [496, 228] width 327 height 77
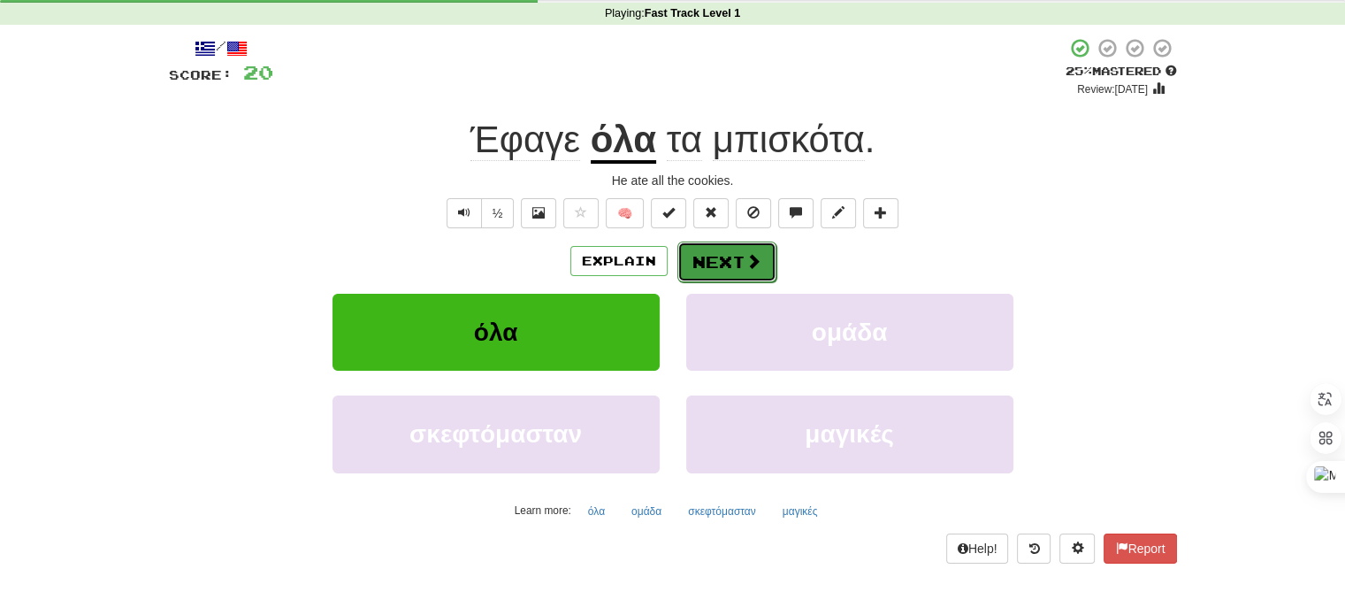
click at [746, 265] on span at bounding box center [754, 261] width 16 height 16
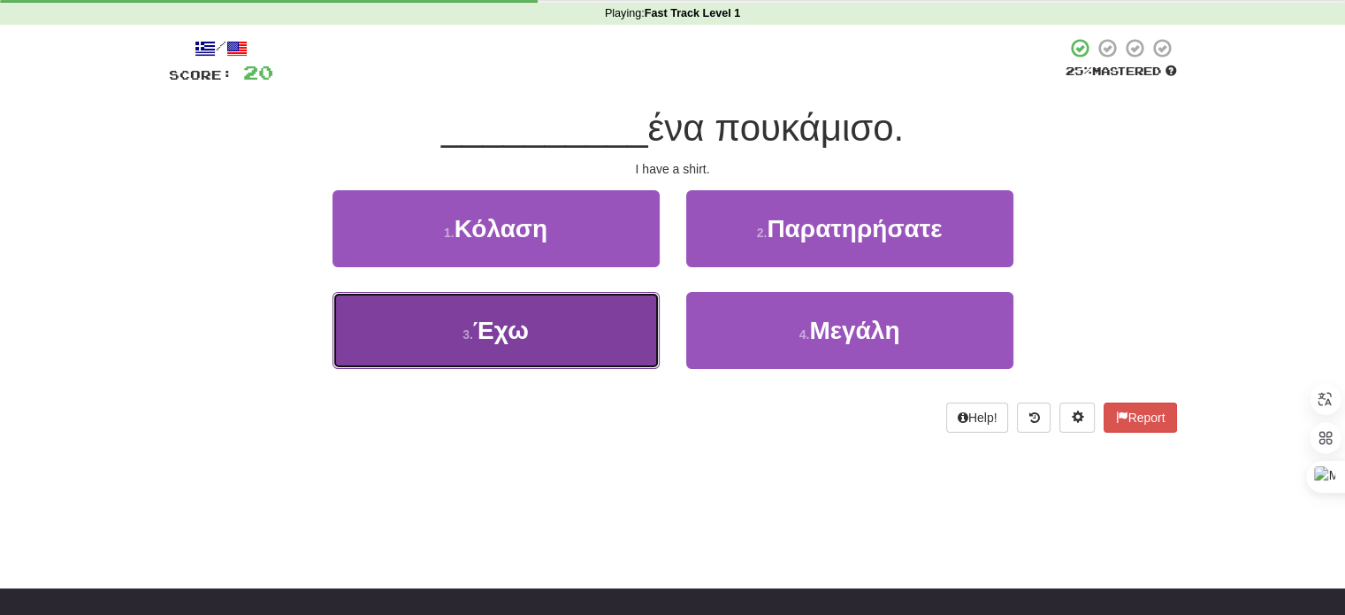
click at [573, 356] on button "3 . Έχω" at bounding box center [496, 330] width 327 height 77
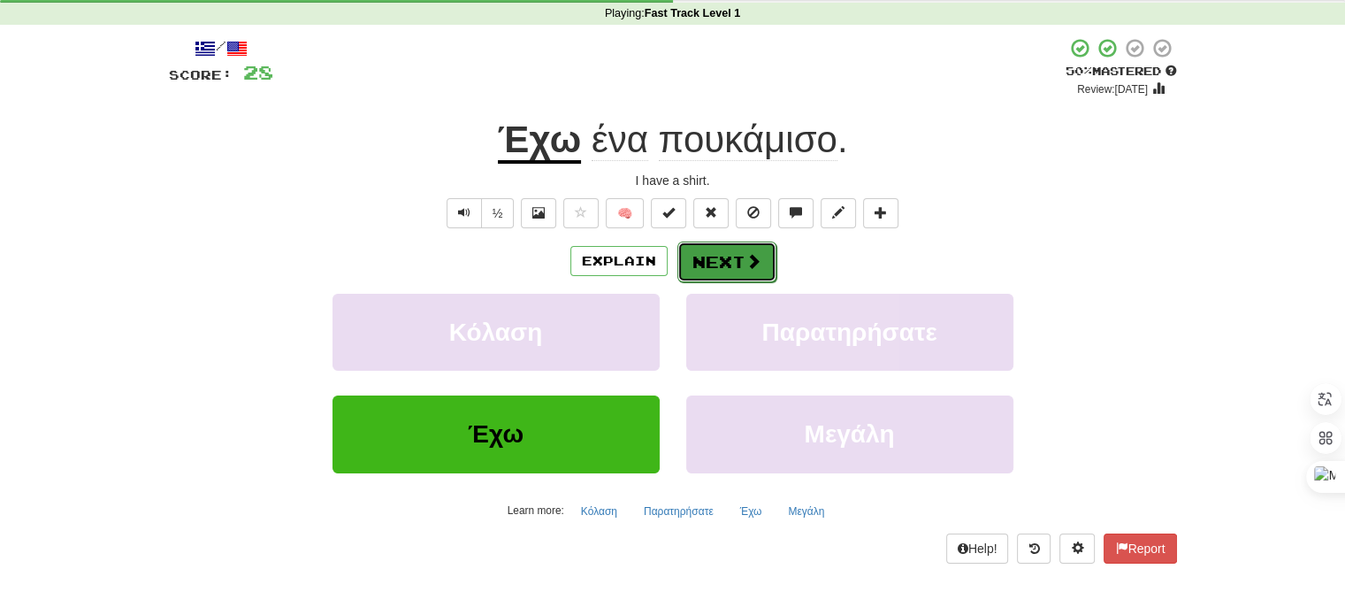
click at [751, 247] on button "Next" at bounding box center [726, 261] width 99 height 41
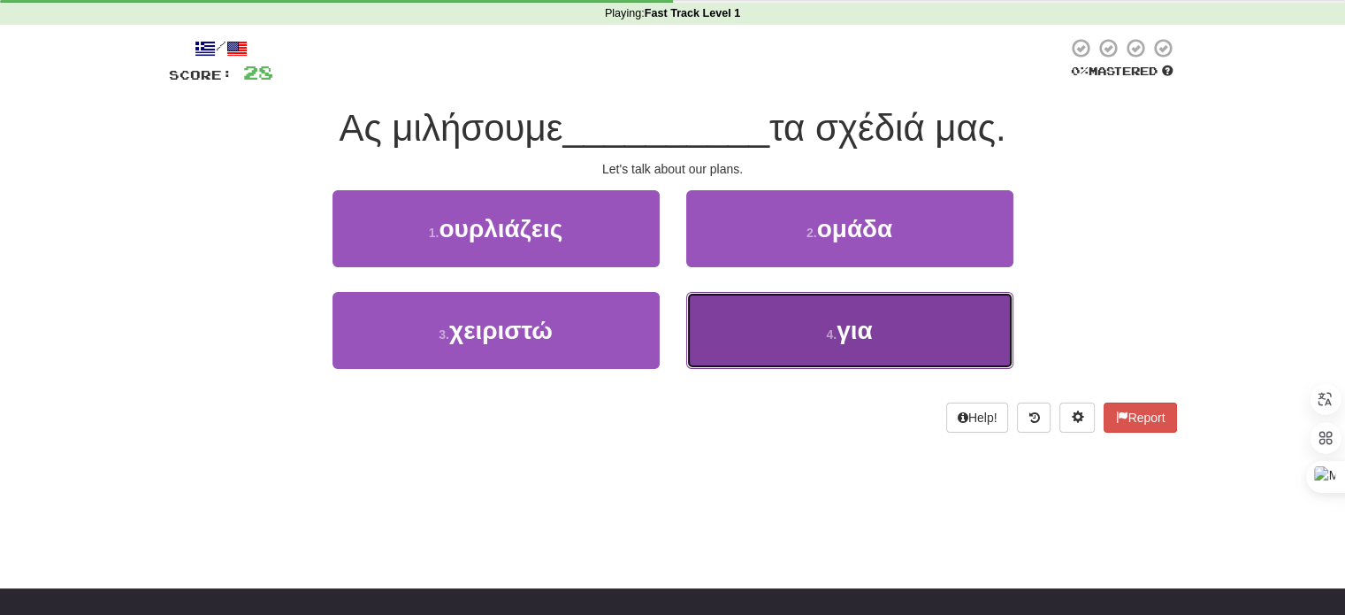
click at [725, 317] on button "4 . για" at bounding box center [849, 330] width 327 height 77
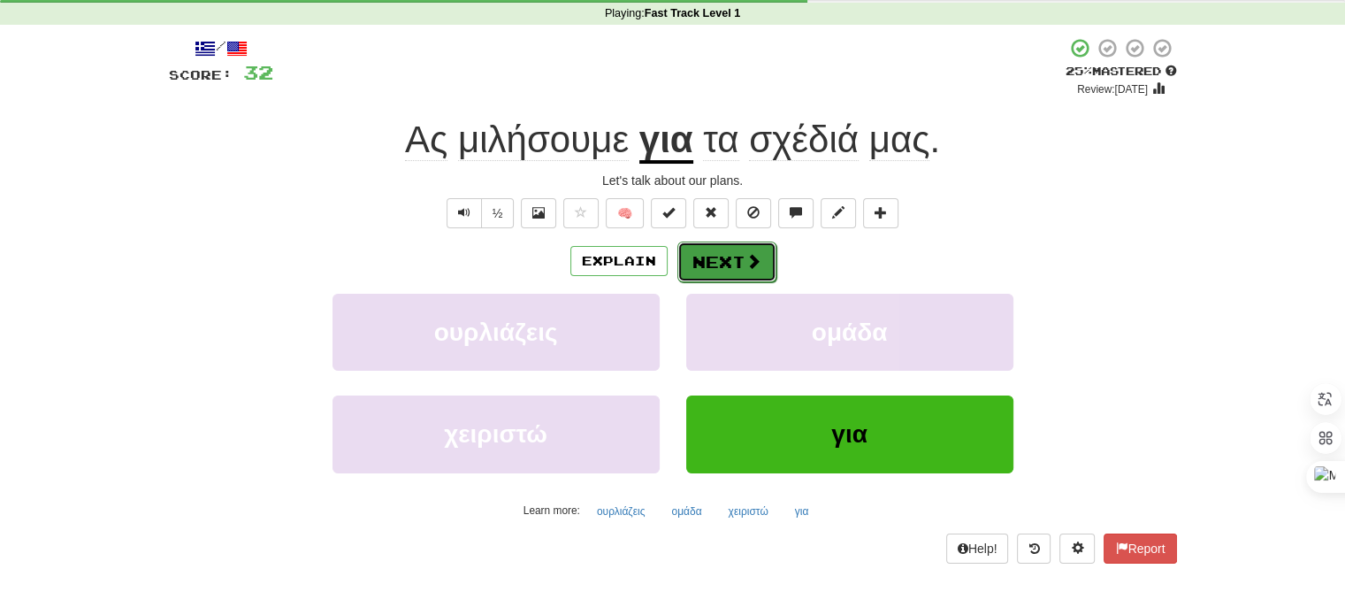
click at [706, 263] on button "Next" at bounding box center [726, 261] width 99 height 41
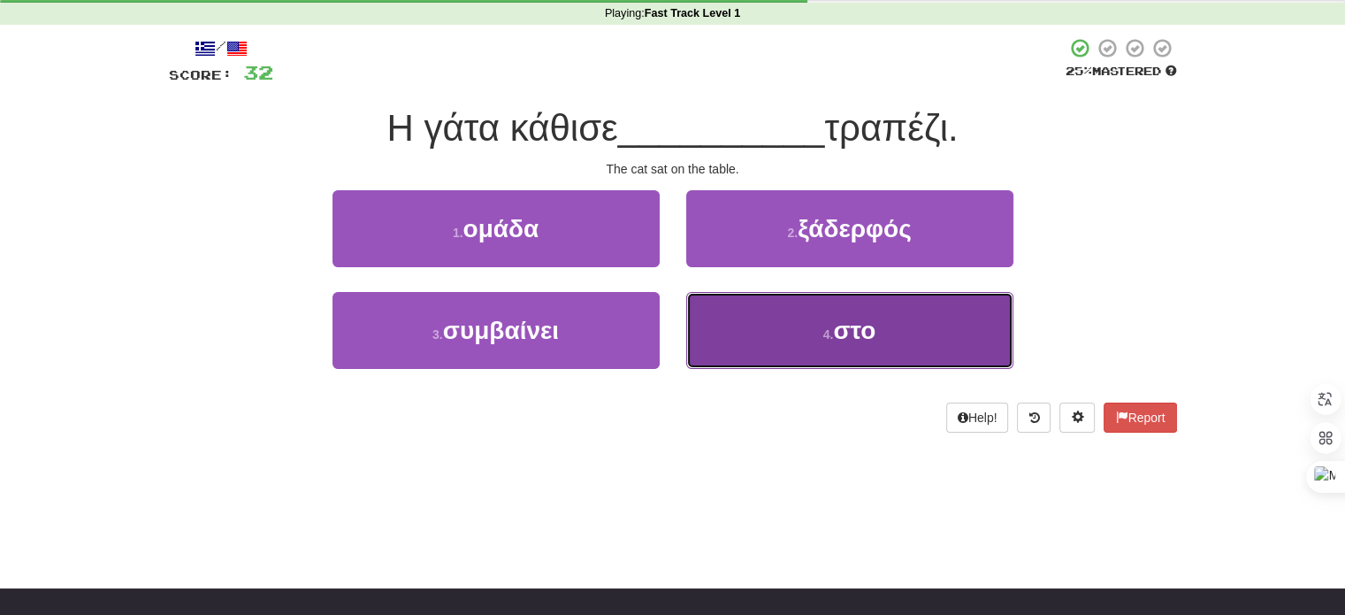
click at [744, 321] on button "4 . στο" at bounding box center [849, 330] width 327 height 77
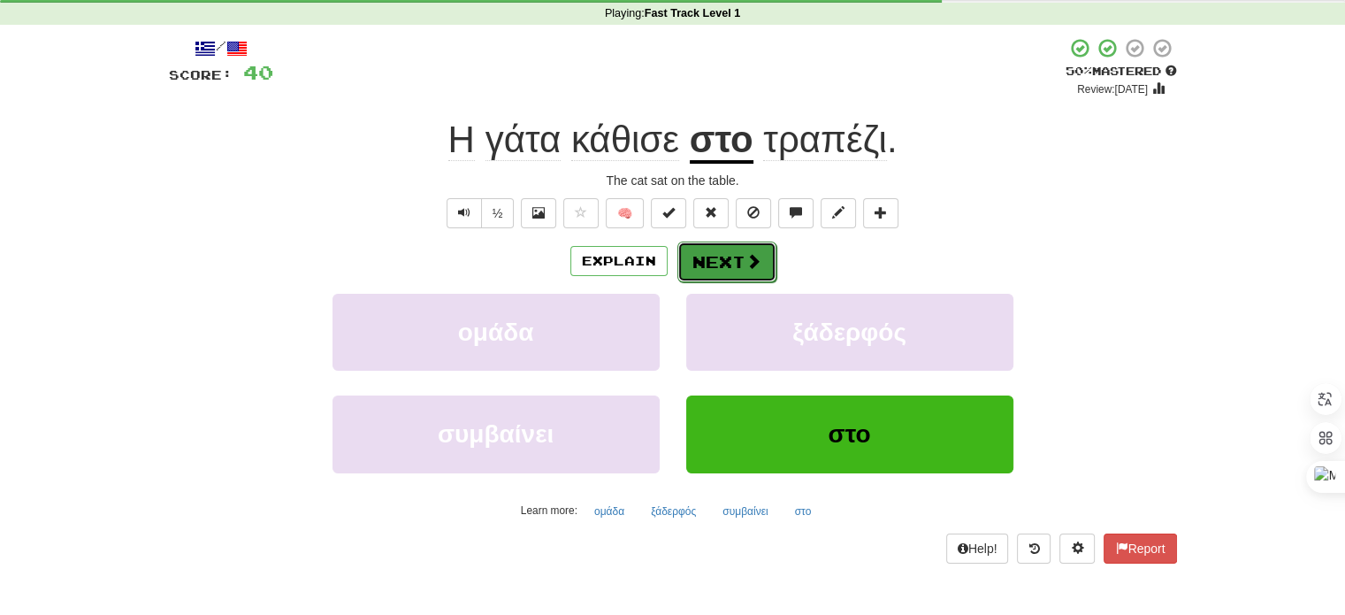
click at [716, 264] on button "Next" at bounding box center [726, 261] width 99 height 41
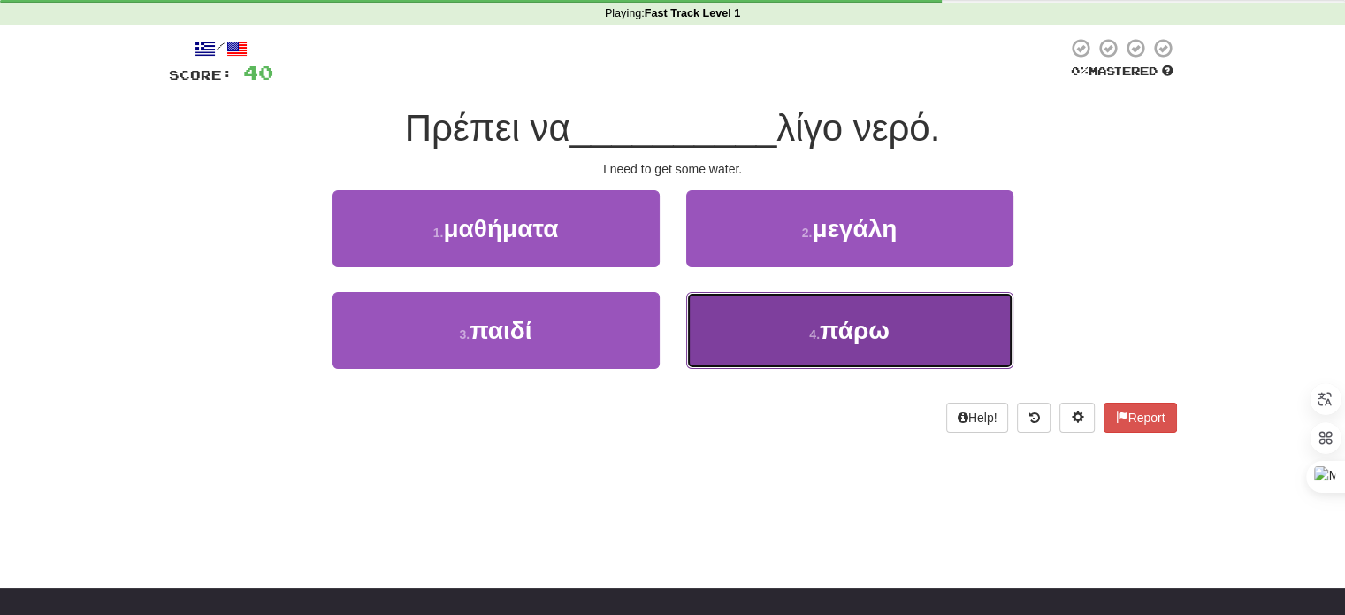
click at [821, 320] on span "πάρω" at bounding box center [855, 330] width 70 height 27
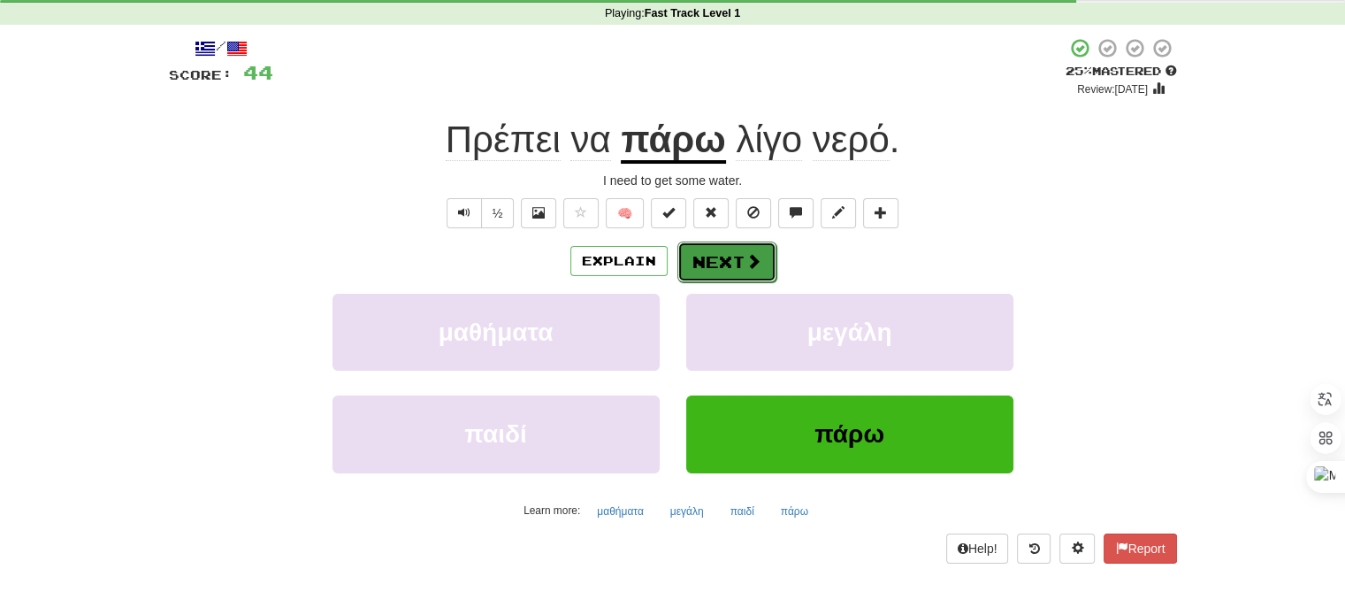
click at [752, 254] on span at bounding box center [754, 261] width 16 height 16
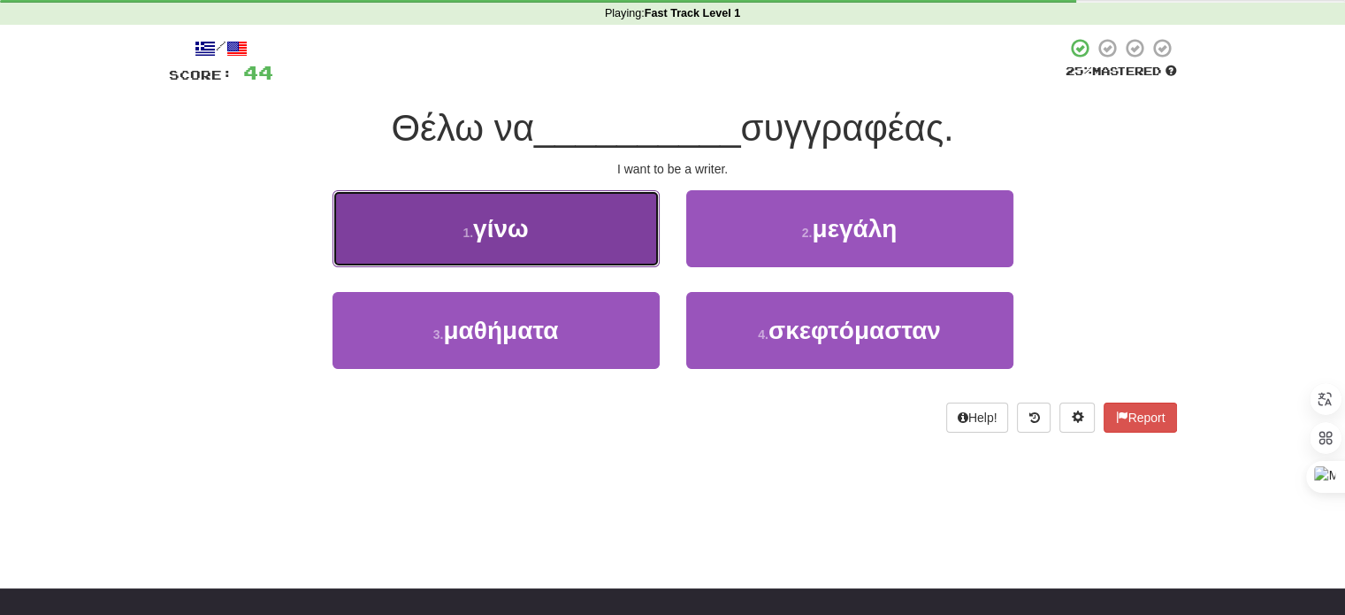
click at [585, 247] on button "1 . γίνω" at bounding box center [496, 228] width 327 height 77
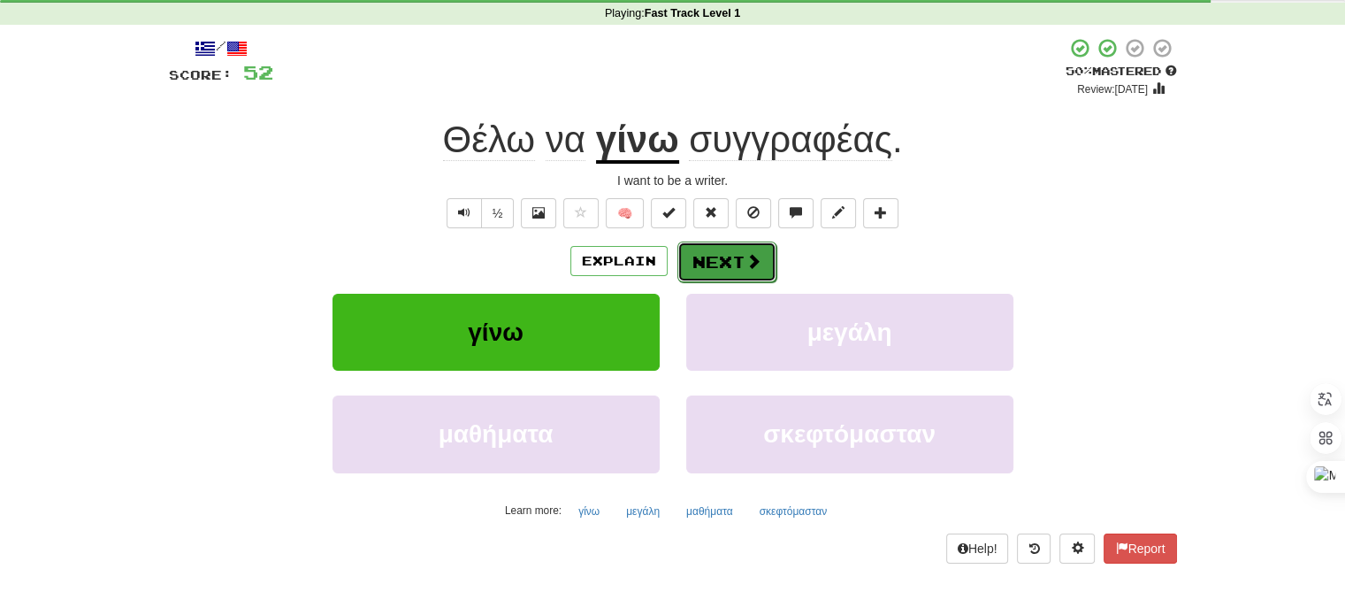
click at [734, 261] on button "Next" at bounding box center [726, 261] width 99 height 41
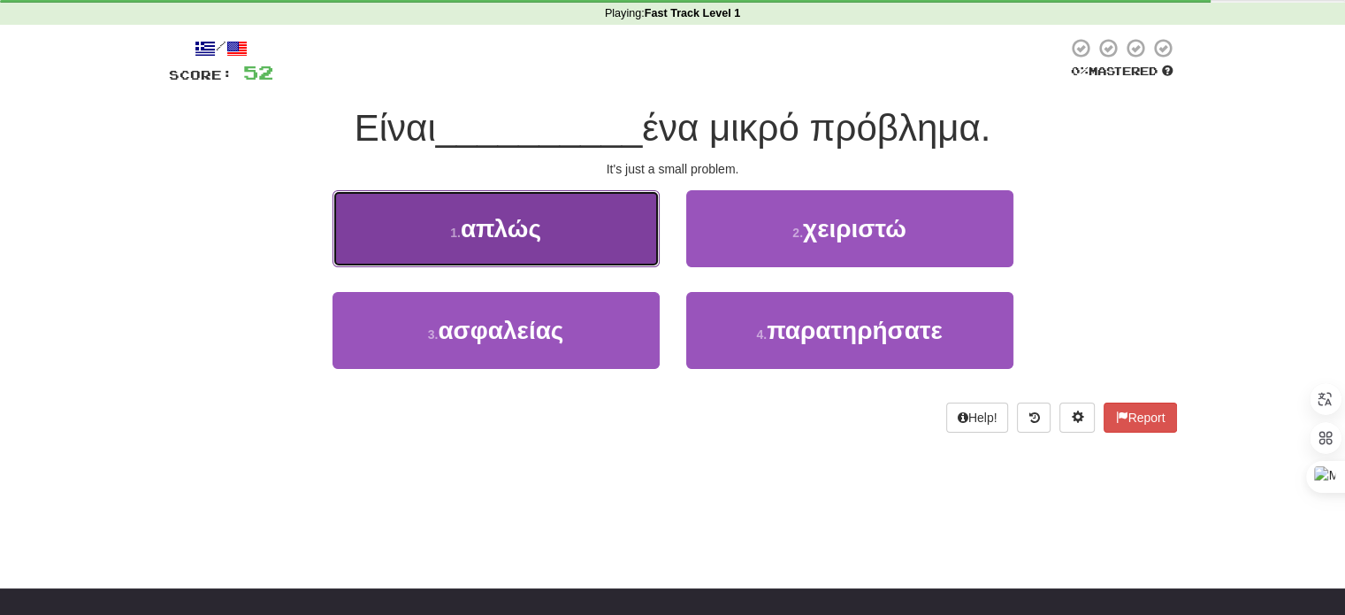
click at [591, 220] on button "1 . απλώς" at bounding box center [496, 228] width 327 height 77
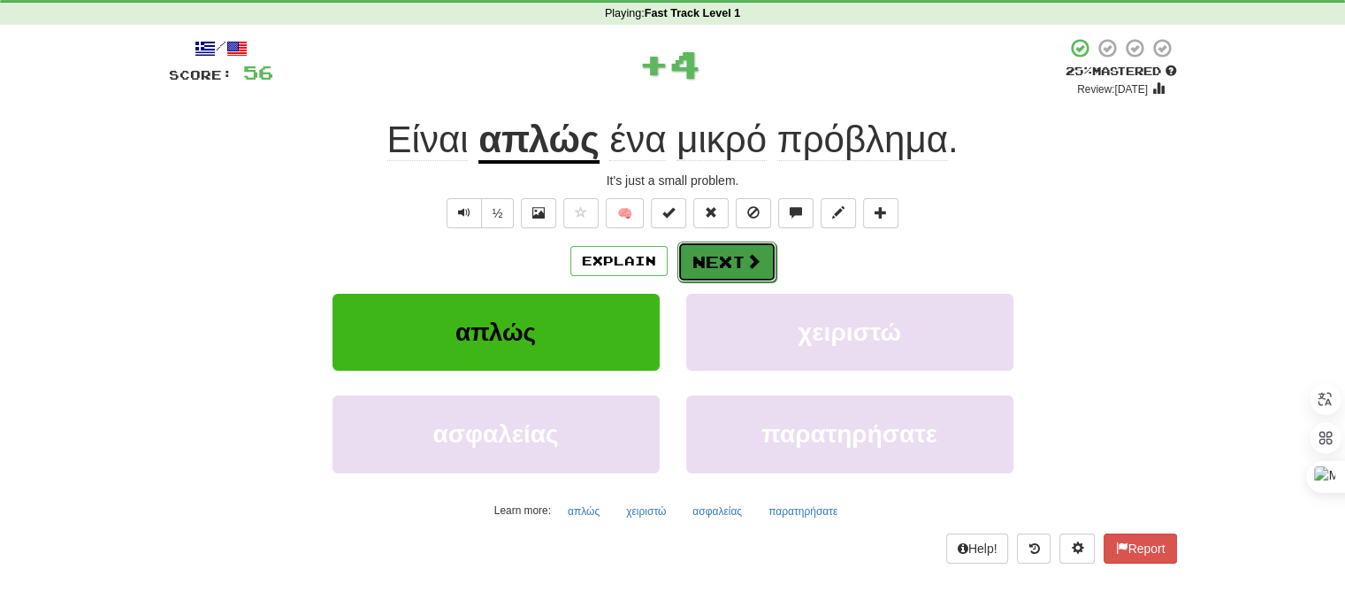
click at [728, 257] on button "Next" at bounding box center [726, 261] width 99 height 41
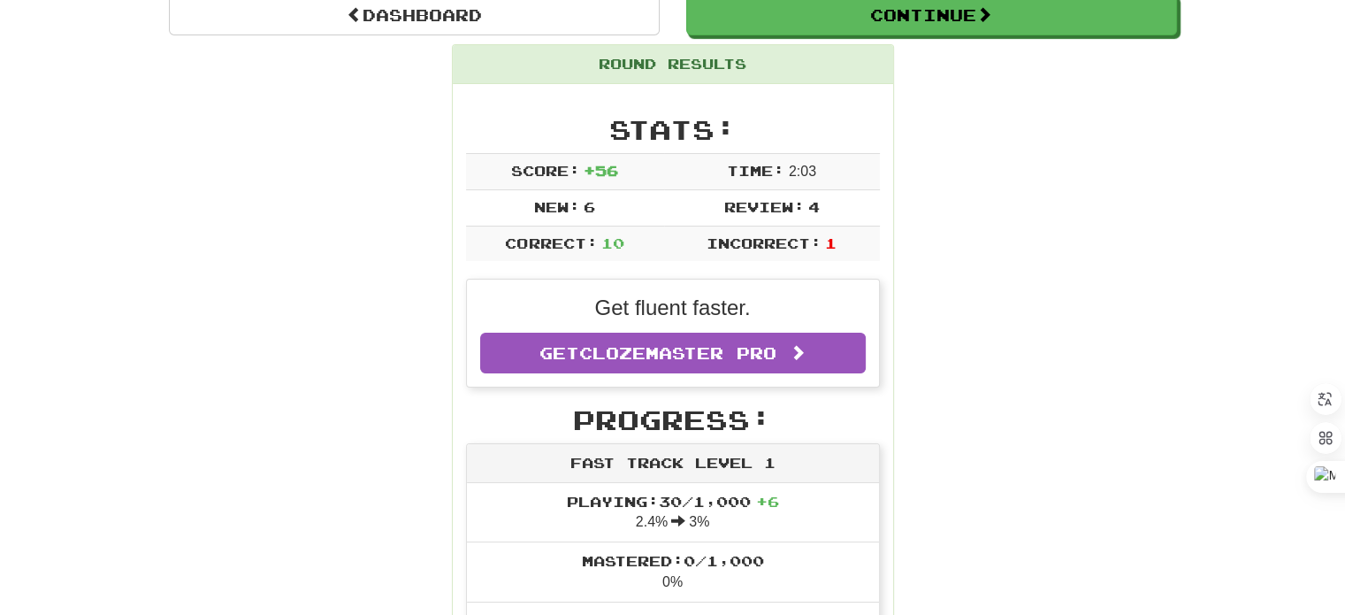
scroll to position [135, 0]
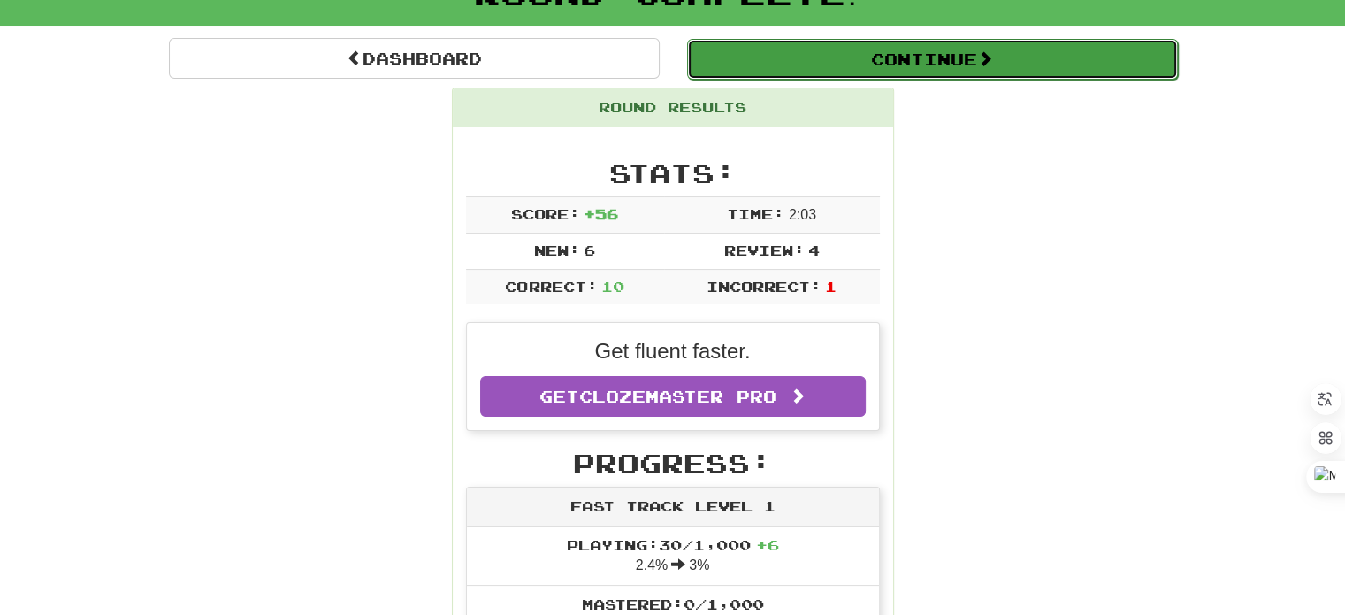
click at [967, 60] on button "Continue" at bounding box center [932, 59] width 491 height 41
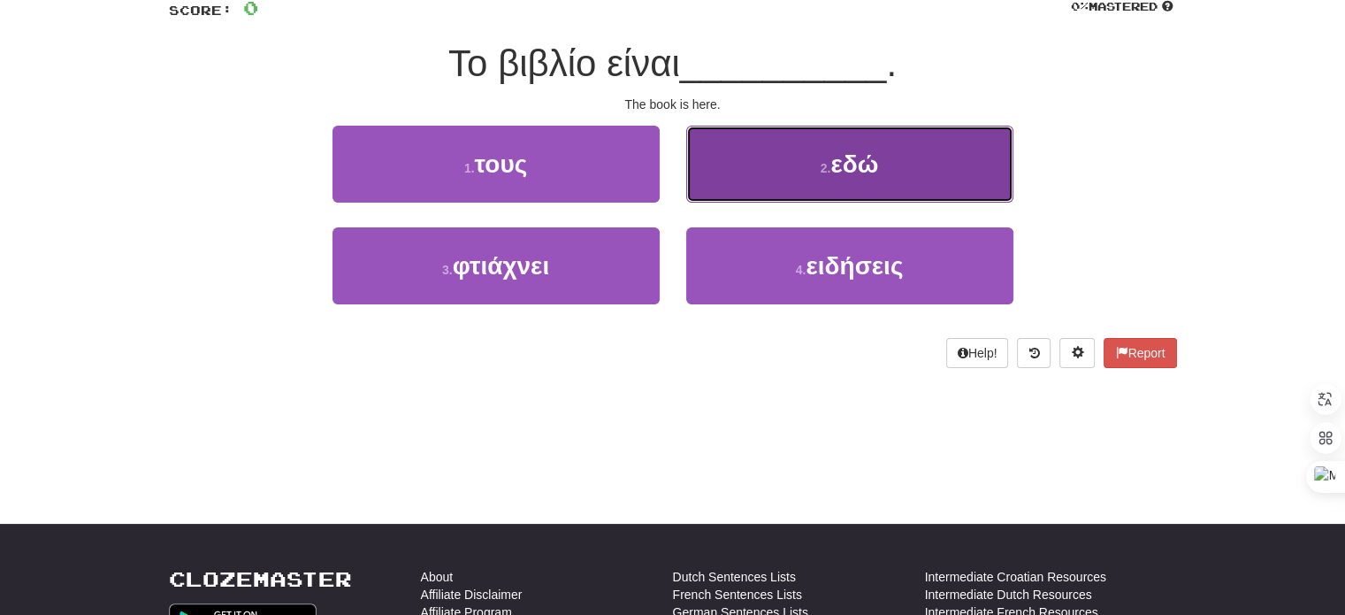
click at [906, 151] on button "2 . εδώ" at bounding box center [849, 164] width 327 height 77
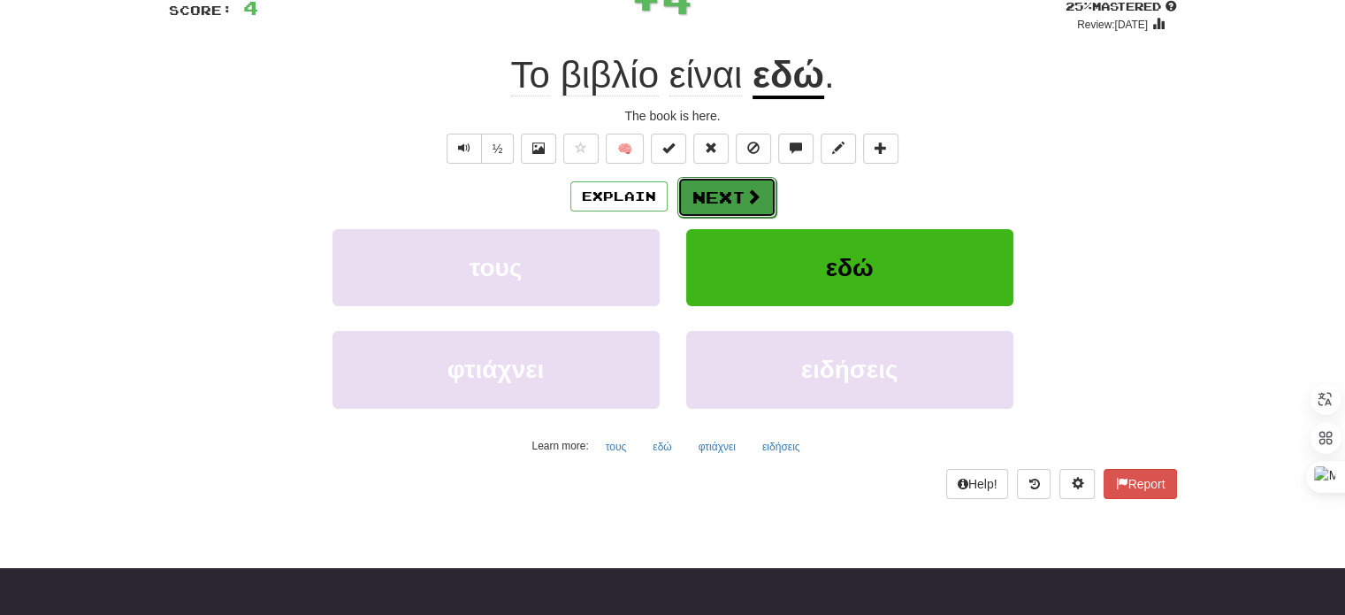
click at [750, 185] on button "Next" at bounding box center [726, 197] width 99 height 41
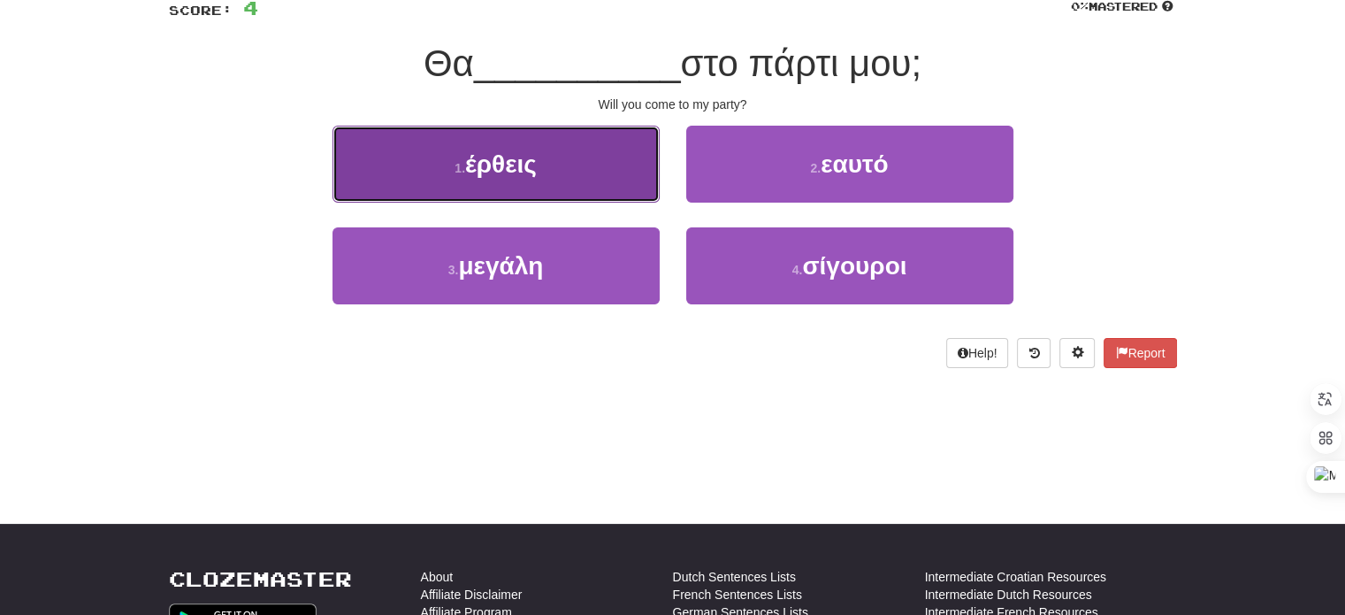
click at [532, 162] on span "έρθεις" at bounding box center [501, 163] width 72 height 27
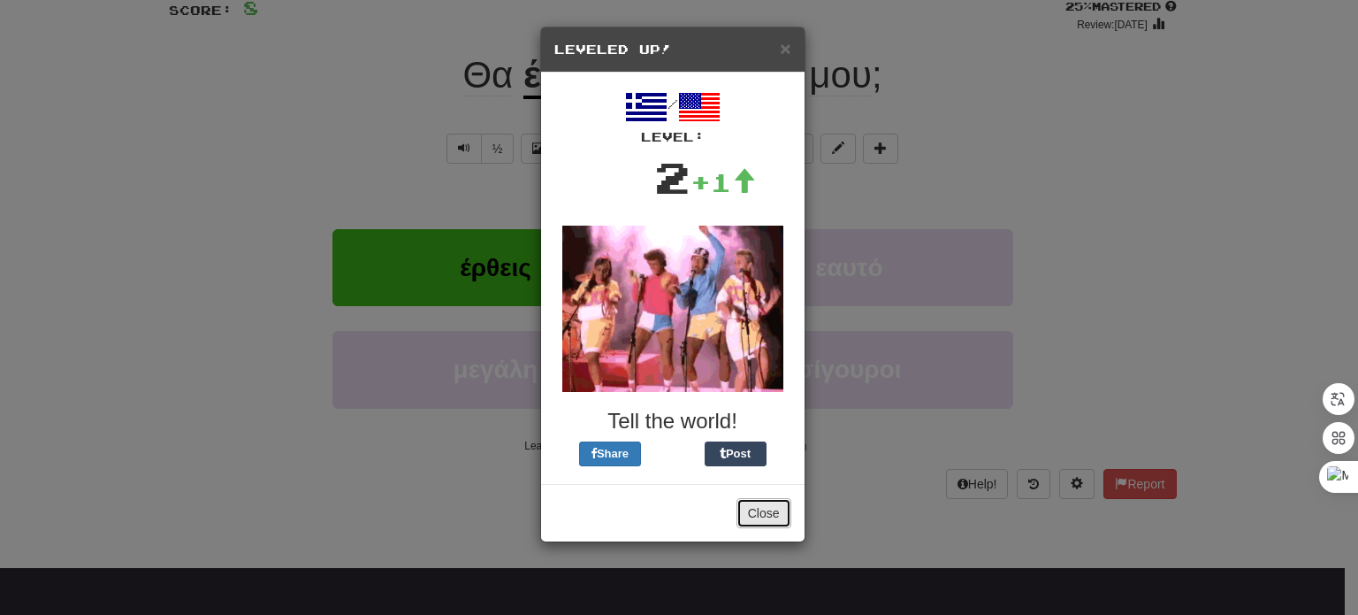
click at [762, 509] on button "Close" at bounding box center [764, 513] width 55 height 30
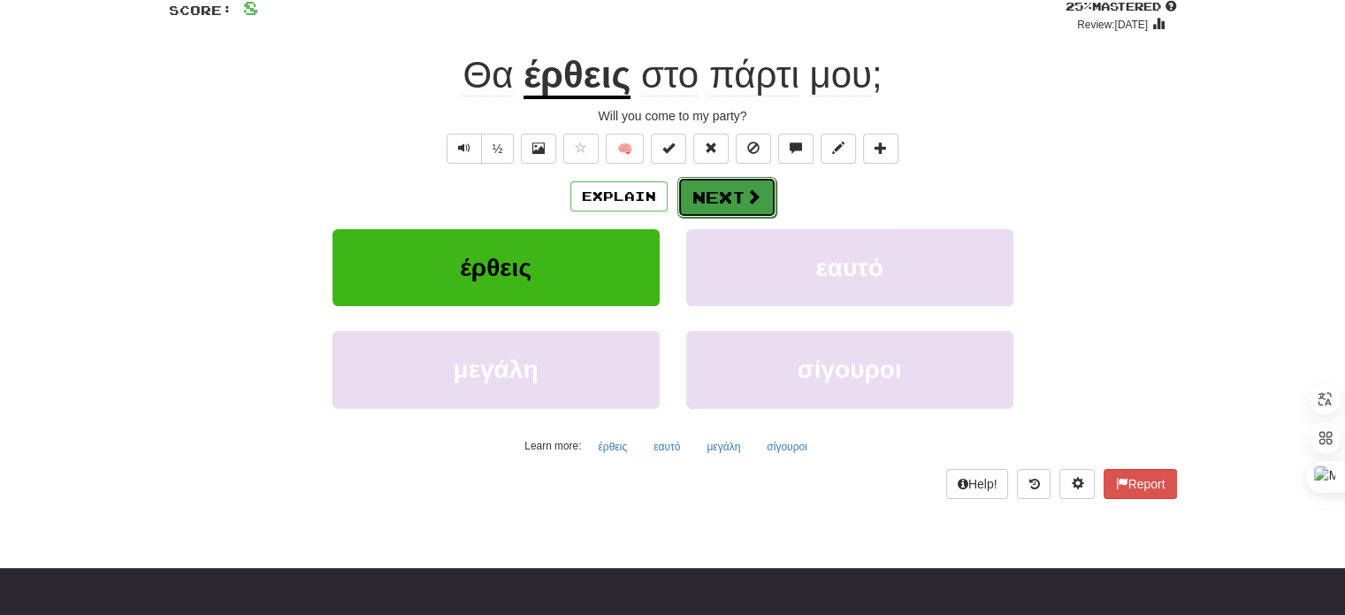
click at [725, 195] on button "Next" at bounding box center [726, 197] width 99 height 41
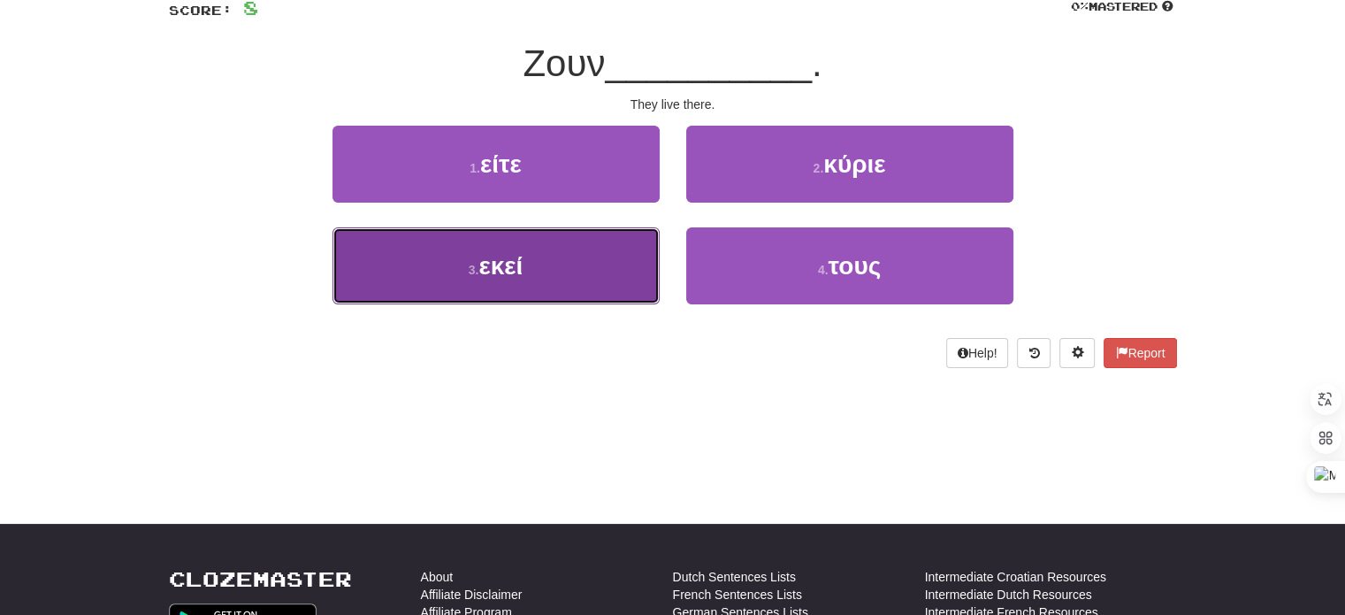
click at [594, 246] on button "3 . εκεί" at bounding box center [496, 265] width 327 height 77
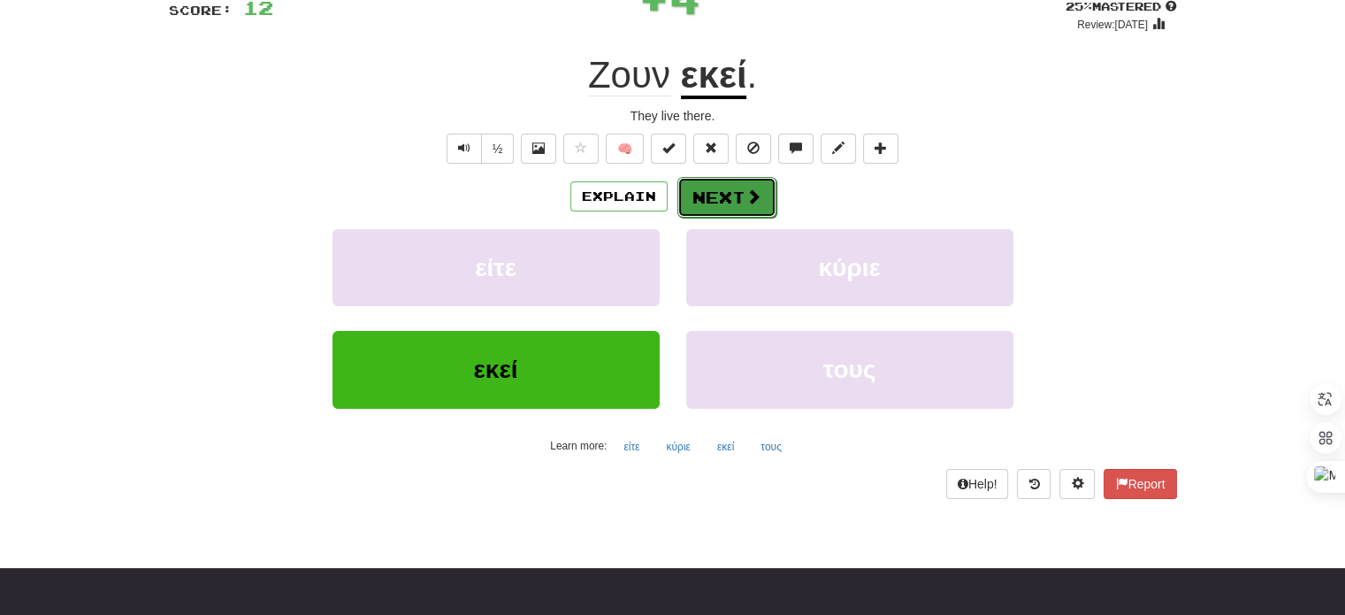
click at [736, 188] on button "Next" at bounding box center [726, 197] width 99 height 41
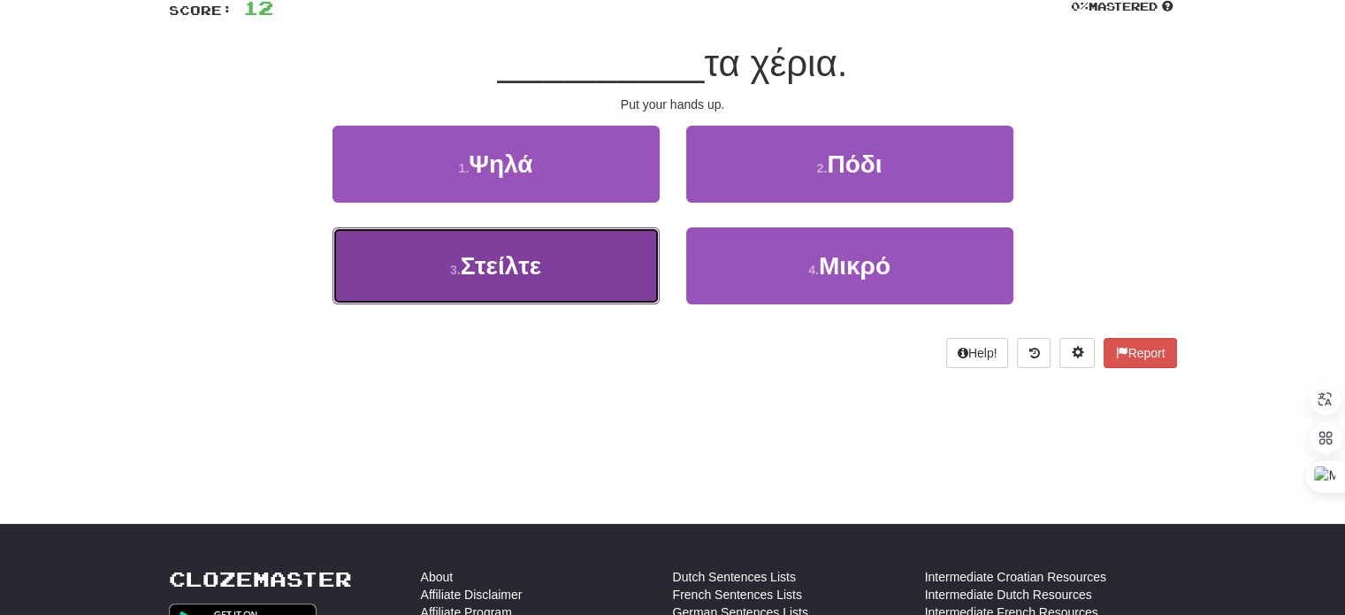
click at [545, 243] on button "3 . Στείλτε" at bounding box center [496, 265] width 327 height 77
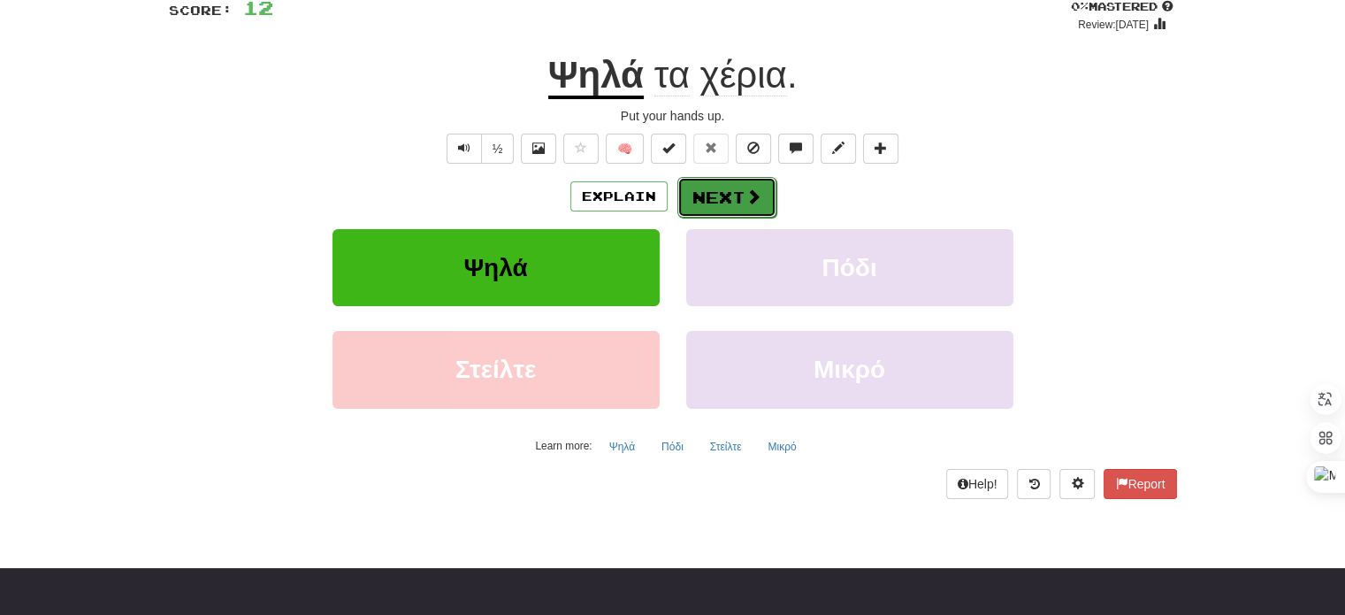
click at [733, 195] on button "Next" at bounding box center [726, 197] width 99 height 41
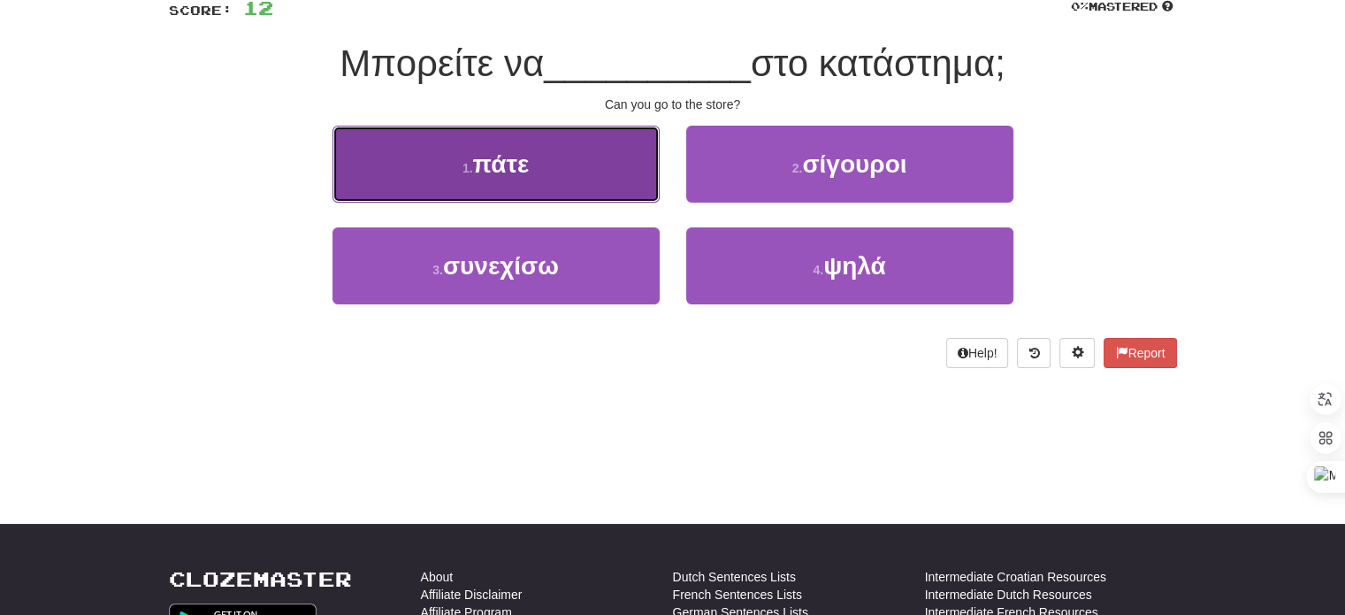
click at [566, 139] on button "1 . πάτε" at bounding box center [496, 164] width 327 height 77
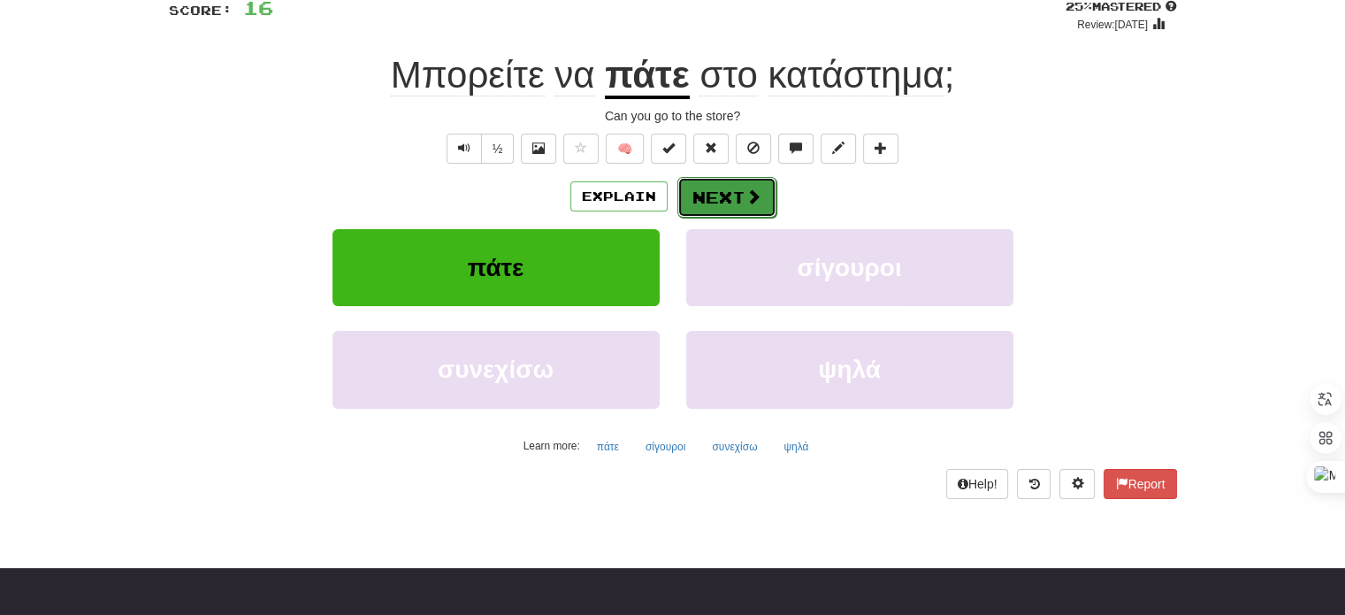
click at [707, 186] on button "Next" at bounding box center [726, 197] width 99 height 41
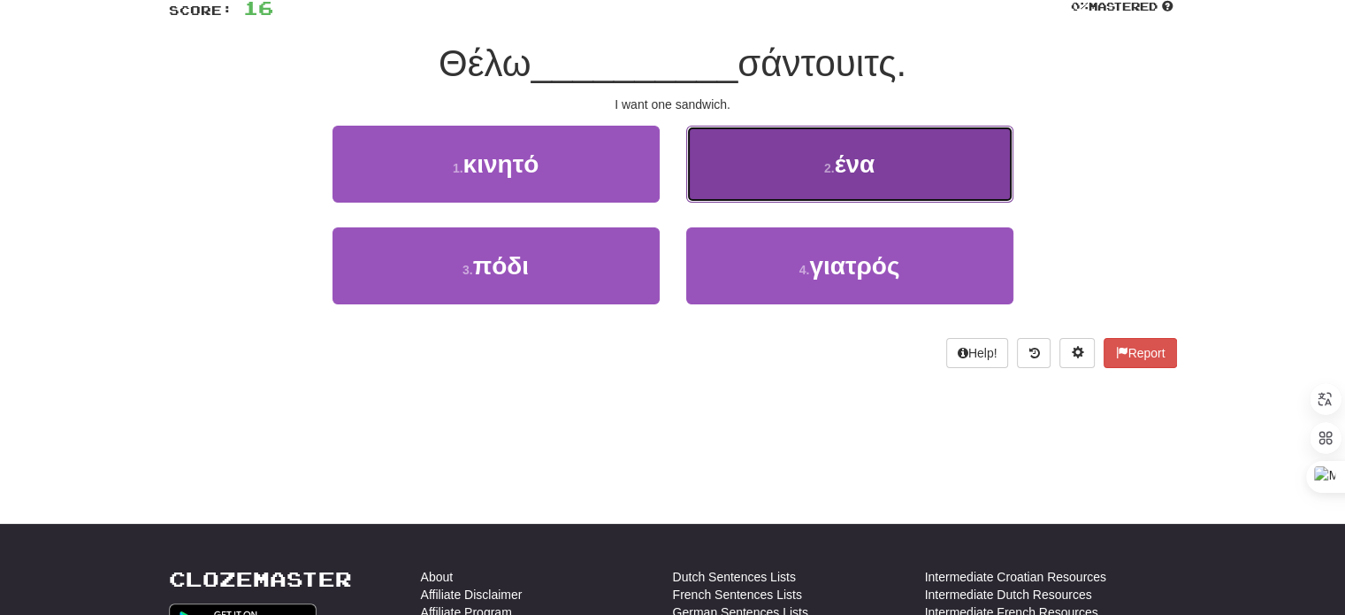
click at [841, 144] on button "2 . ένα" at bounding box center [849, 164] width 327 height 77
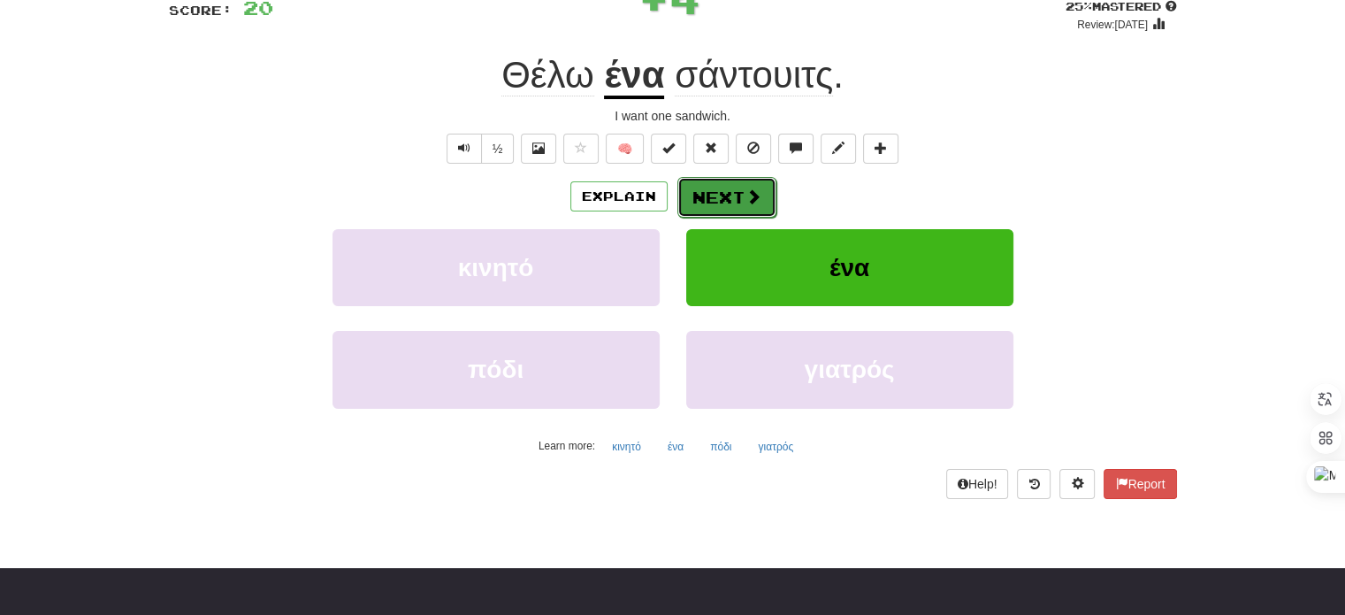
click at [710, 201] on button "Next" at bounding box center [726, 197] width 99 height 41
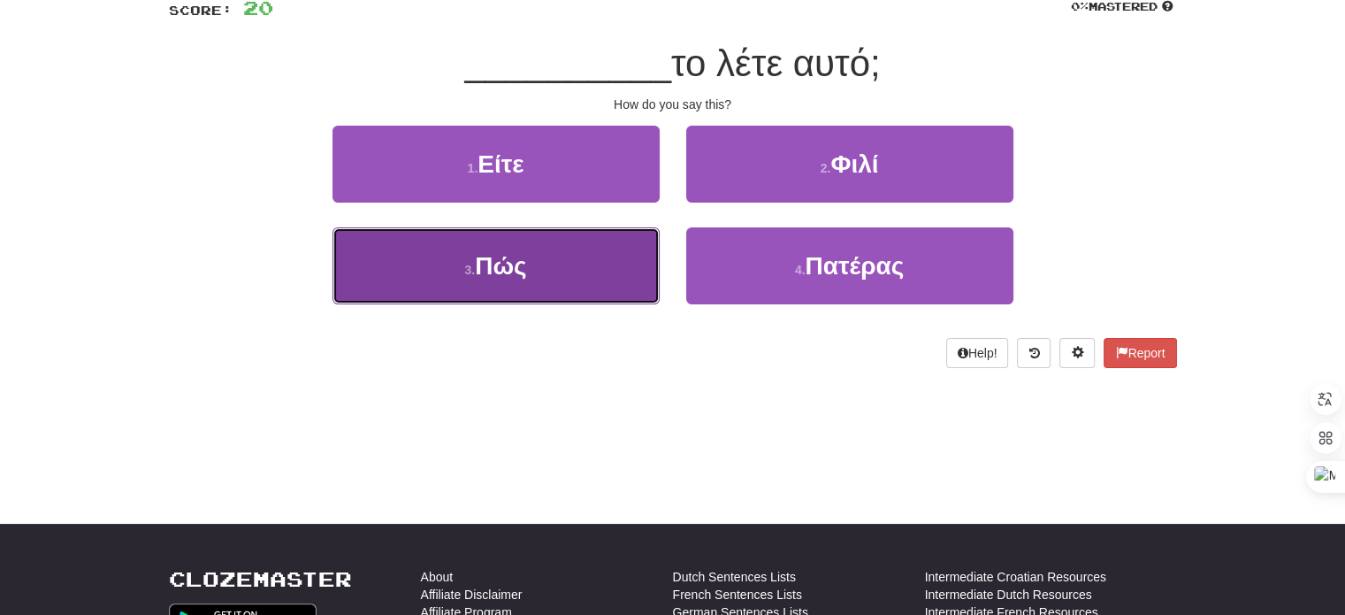
click at [594, 262] on button "3 . Πώς" at bounding box center [496, 265] width 327 height 77
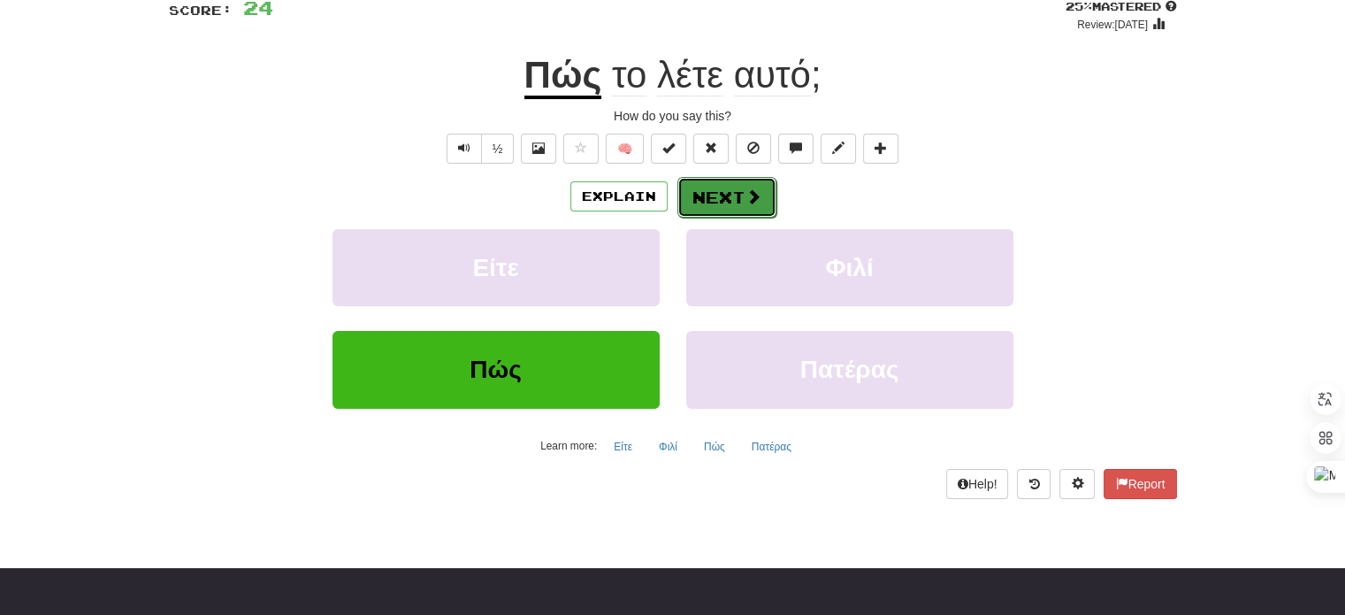
click at [726, 191] on button "Next" at bounding box center [726, 197] width 99 height 41
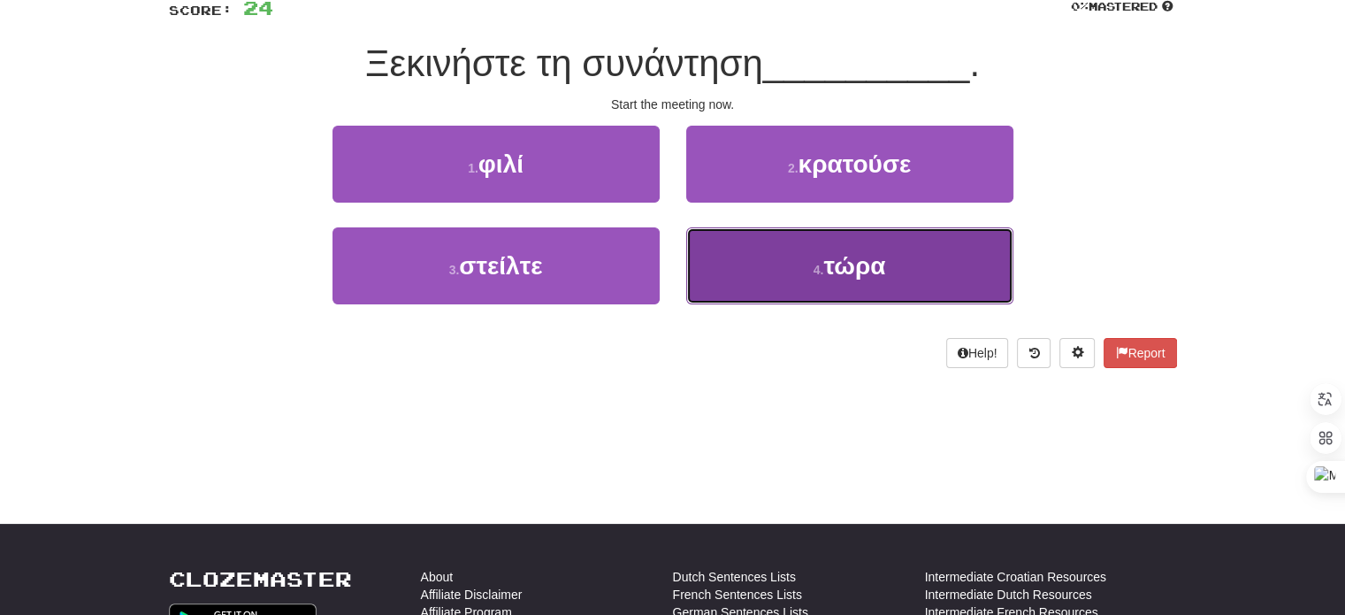
click at [755, 269] on button "4 . τώρα" at bounding box center [849, 265] width 327 height 77
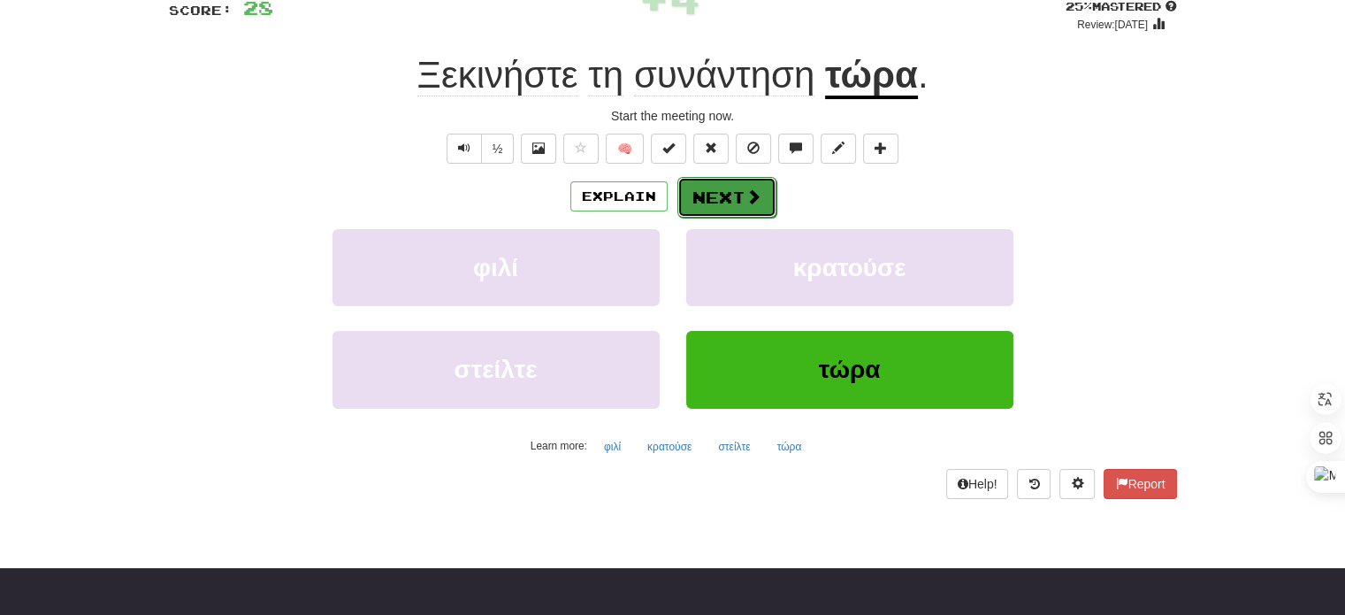
click at [740, 201] on button "Next" at bounding box center [726, 197] width 99 height 41
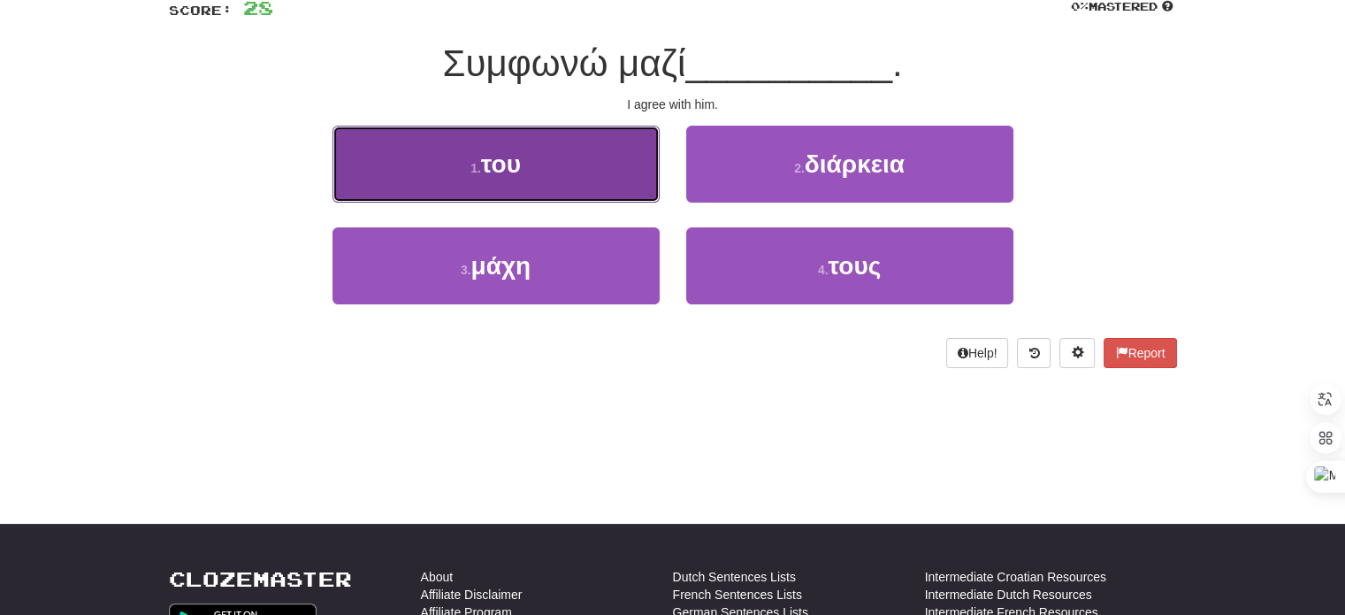
click at [568, 157] on button "1 . του" at bounding box center [496, 164] width 327 height 77
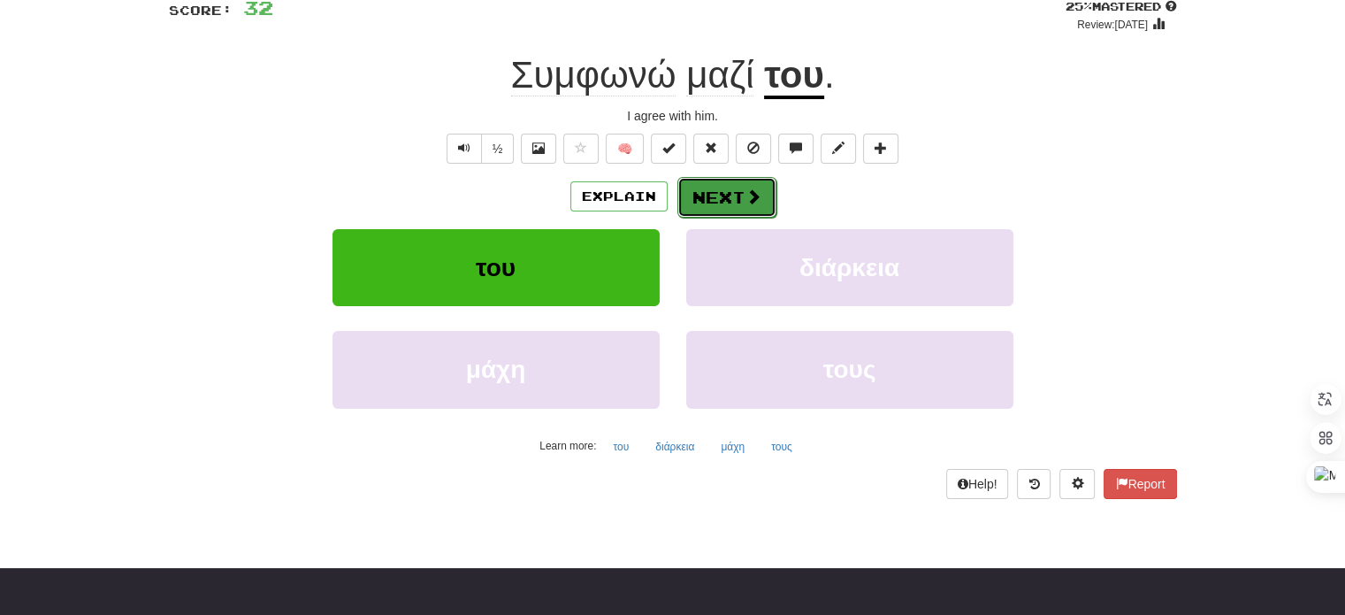
click at [715, 194] on button "Next" at bounding box center [726, 197] width 99 height 41
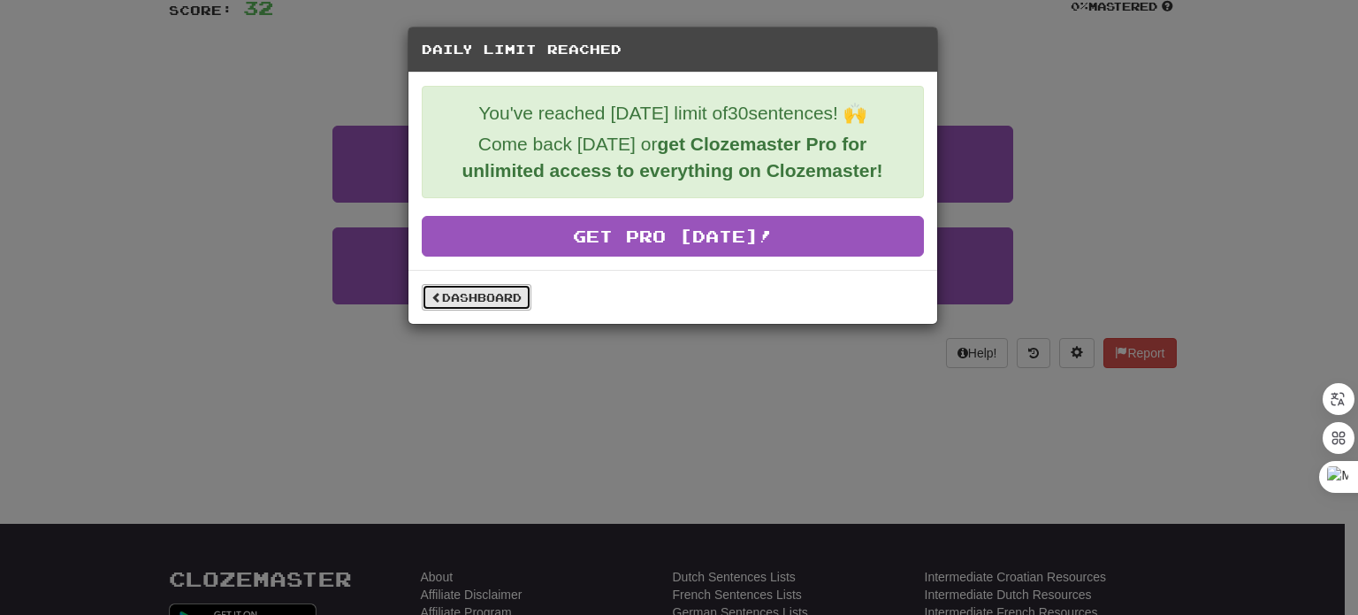
click at [446, 298] on link "Dashboard" at bounding box center [477, 297] width 110 height 27
